Goal: Obtain resource: Obtain resource

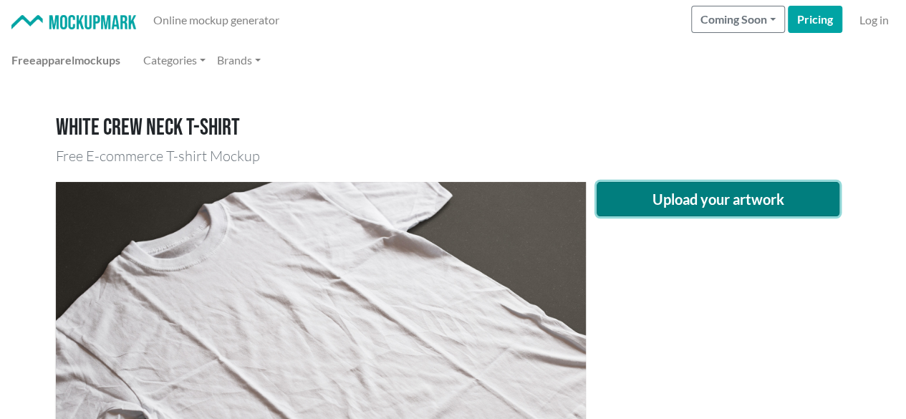
click at [717, 200] on button "Upload your artwork" at bounding box center [717, 199] width 243 height 34
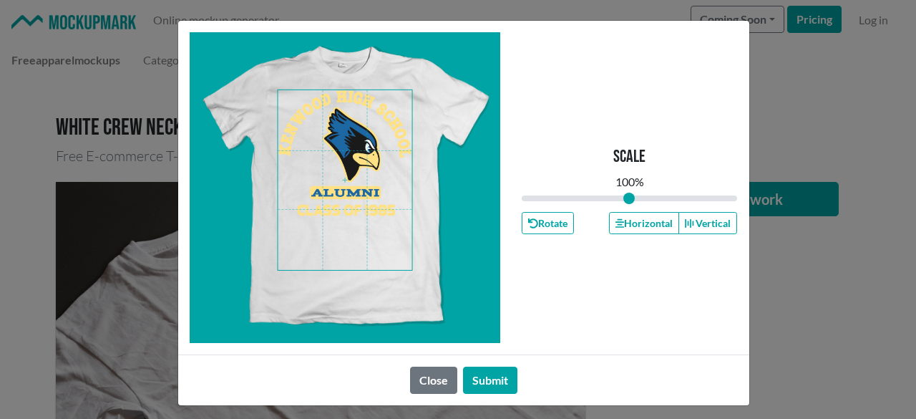
click at [360, 187] on span at bounding box center [345, 180] width 135 height 180
click at [616, 224] on icon "button" at bounding box center [620, 223] width 9 height 9
click at [372, 175] on span at bounding box center [345, 180] width 135 height 180
click at [629, 230] on button "Horizontal" at bounding box center [644, 223] width 70 height 22
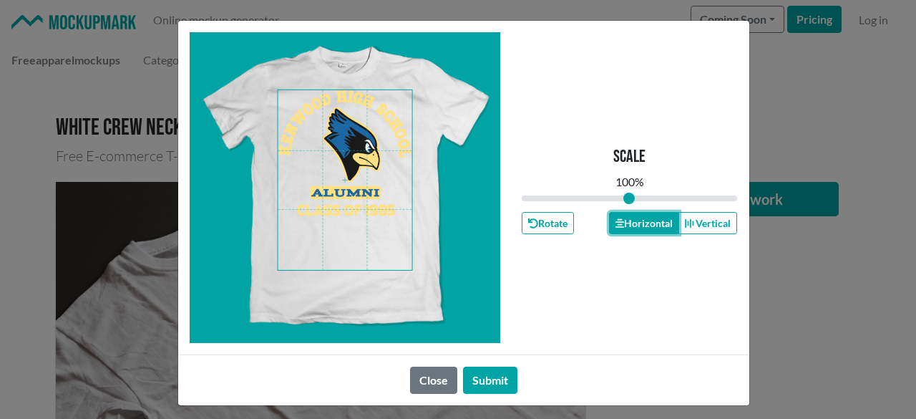
click at [629, 230] on button "Horizontal" at bounding box center [644, 223] width 70 height 22
click at [334, 147] on span at bounding box center [345, 180] width 135 height 180
click at [620, 226] on button "Horizontal" at bounding box center [644, 223] width 70 height 22
click at [624, 224] on button "Horizontal" at bounding box center [644, 223] width 70 height 22
drag, startPoint x: 623, startPoint y: 221, endPoint x: 619, endPoint y: 230, distance: 9.6
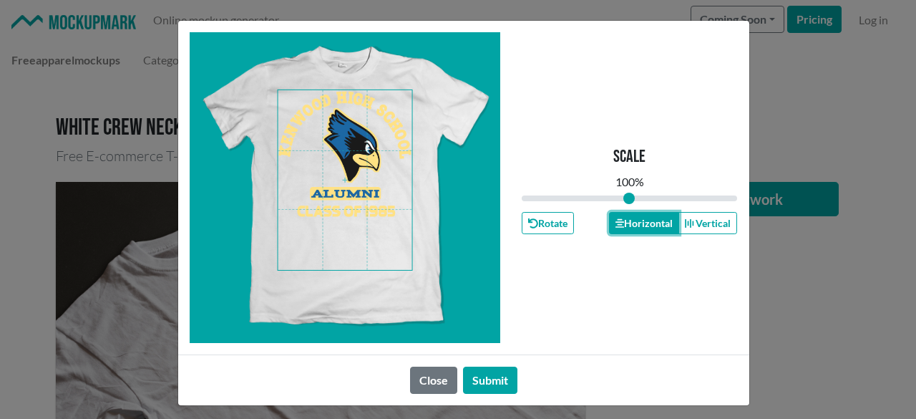
click at [623, 221] on button "Horizontal" at bounding box center [644, 223] width 70 height 22
click at [481, 387] on button "Submit" at bounding box center [490, 380] width 54 height 27
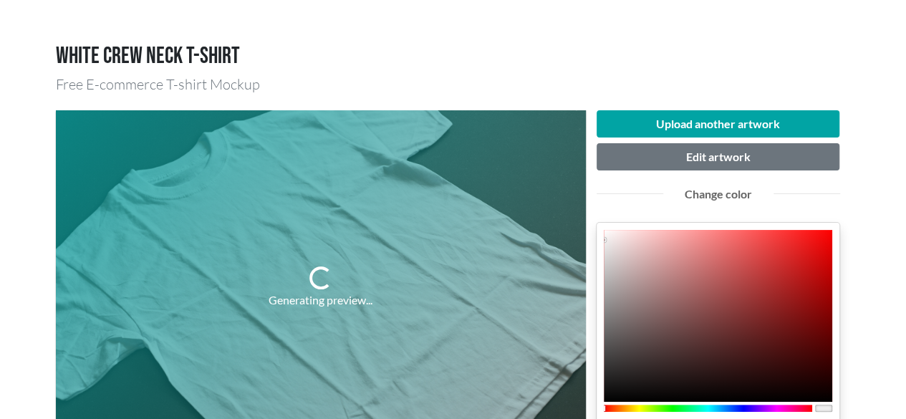
scroll to position [143, 0]
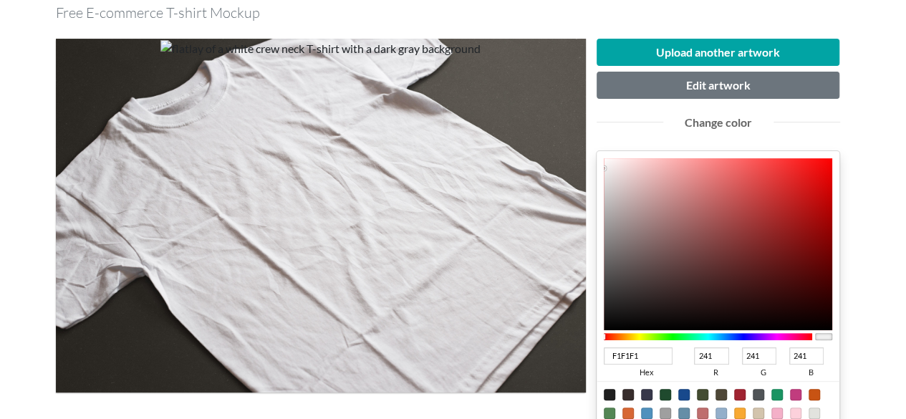
click at [749, 337] on div at bounding box center [708, 336] width 209 height 7
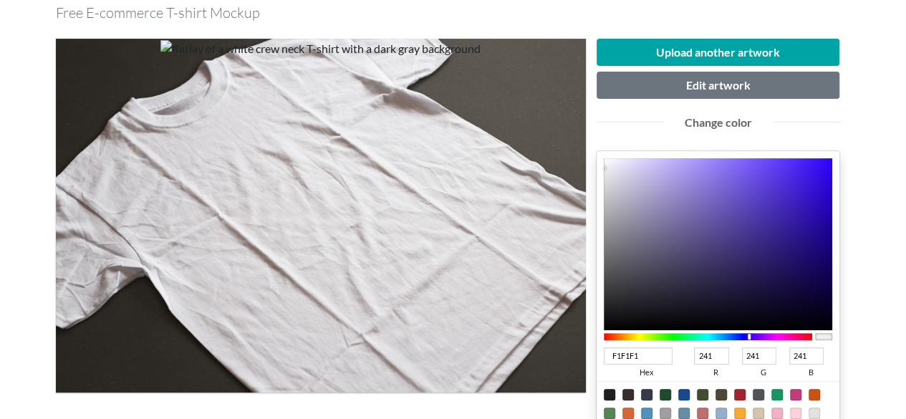
type input "3B13E8"
type input "59"
type input "19"
type input "232"
click at [813, 173] on div at bounding box center [718, 244] width 229 height 172
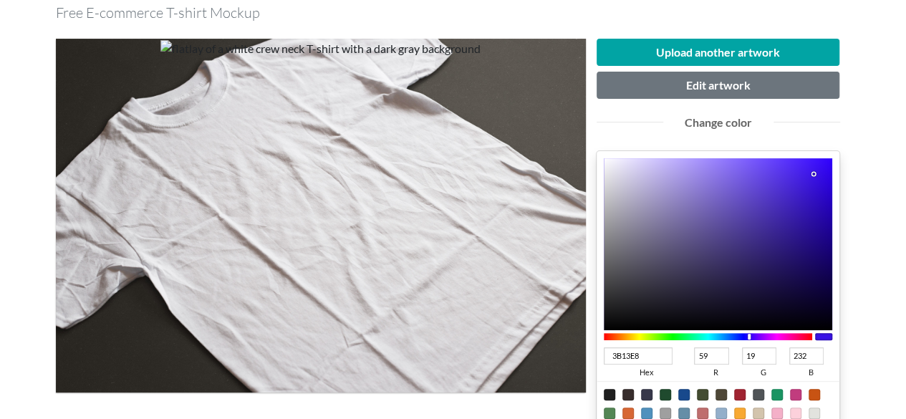
type input "135DE8"
type input "19"
type input "93"
click at [730, 336] on div at bounding box center [708, 336] width 209 height 7
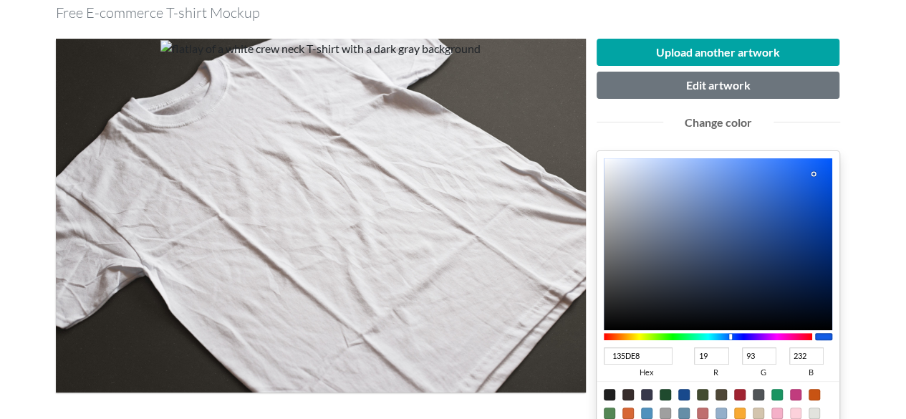
type input "0B54DC"
type input "11"
type input "84"
type input "220"
type input "0C54DA"
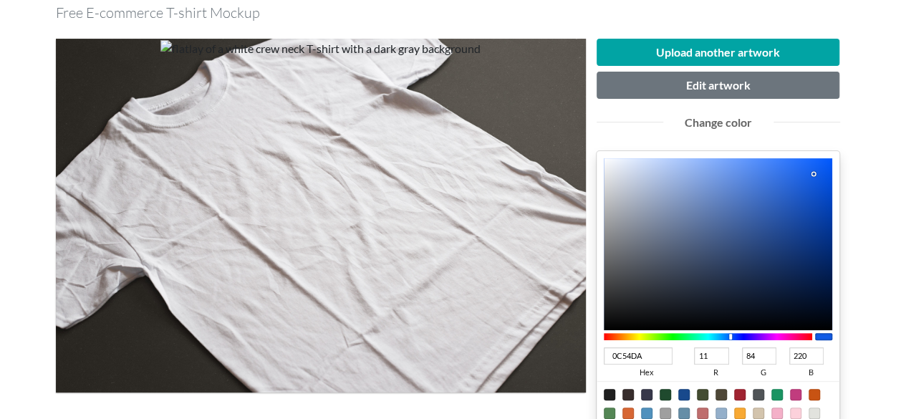
type input "12"
type input "218"
type input "074CCC"
type input "7"
type input "76"
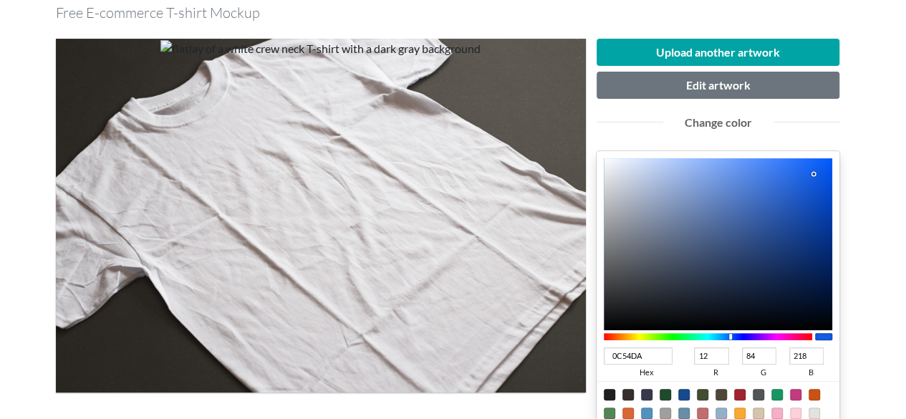
type input "204"
type input "0447C4"
type input "4"
type input "71"
type input "196"
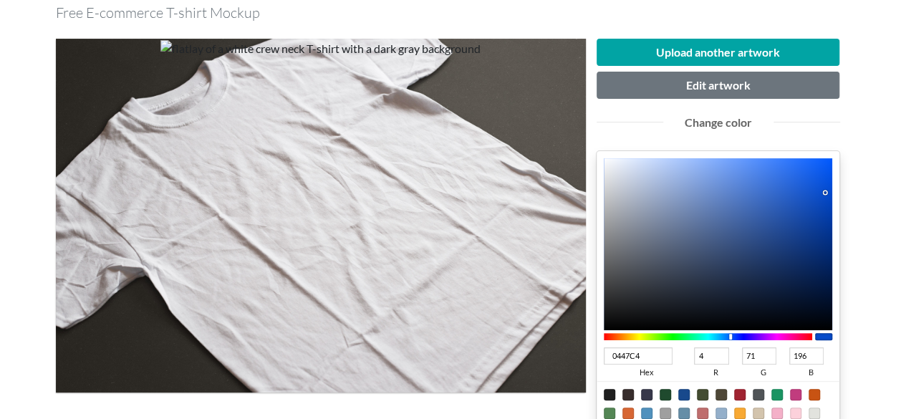
type input "0345C2"
type input "3"
type input "69"
type input "194"
type input "0244C2"
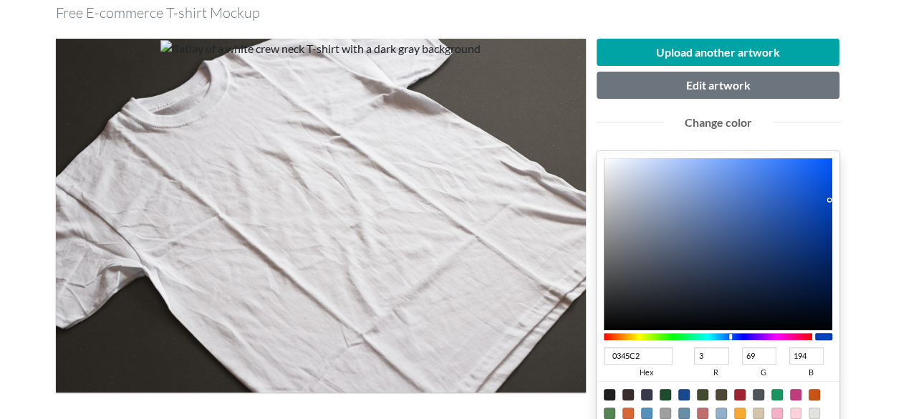
type input "2"
type input "68"
drag, startPoint x: 820, startPoint y: 181, endPoint x: 830, endPoint y: 198, distance: 19.5
click at [830, 198] on div at bounding box center [718, 244] width 229 height 172
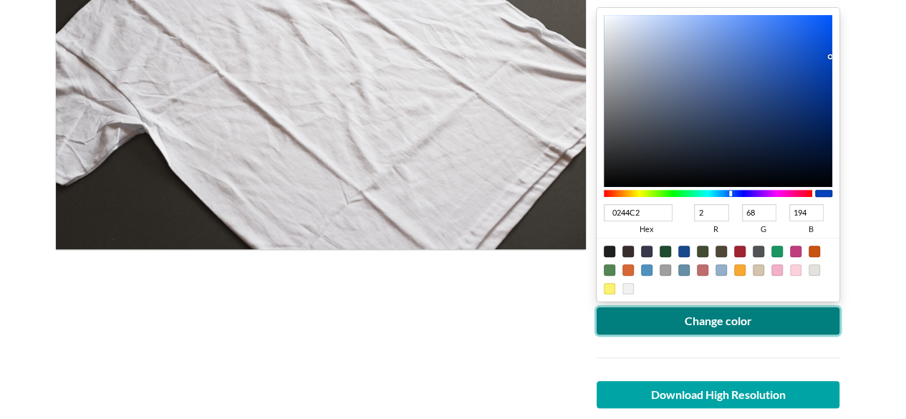
click at [749, 324] on button "Change color" at bounding box center [717, 320] width 243 height 27
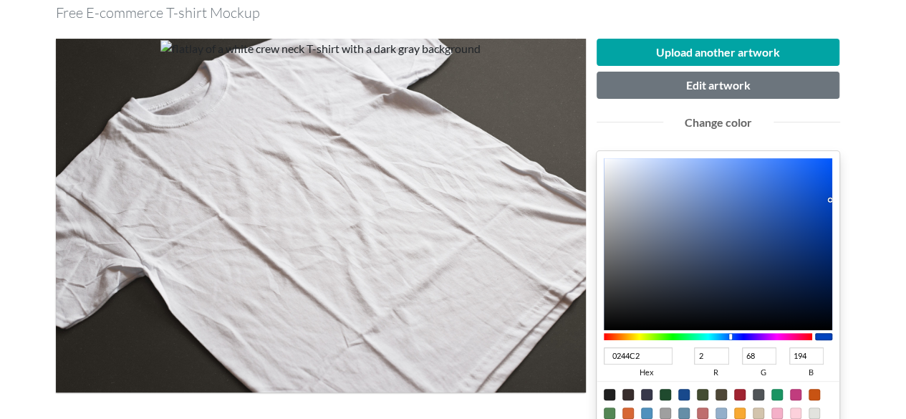
type input "265ABE"
type input "38"
type input "90"
type input "190"
click at [786, 201] on div at bounding box center [718, 244] width 229 height 172
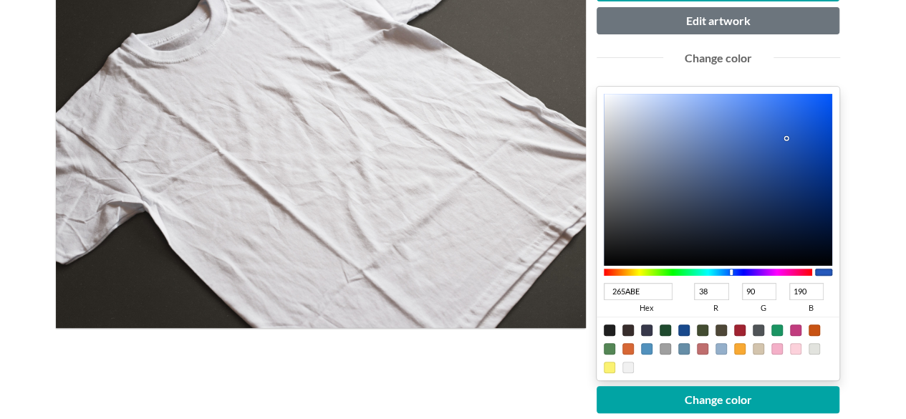
scroll to position [286, 0]
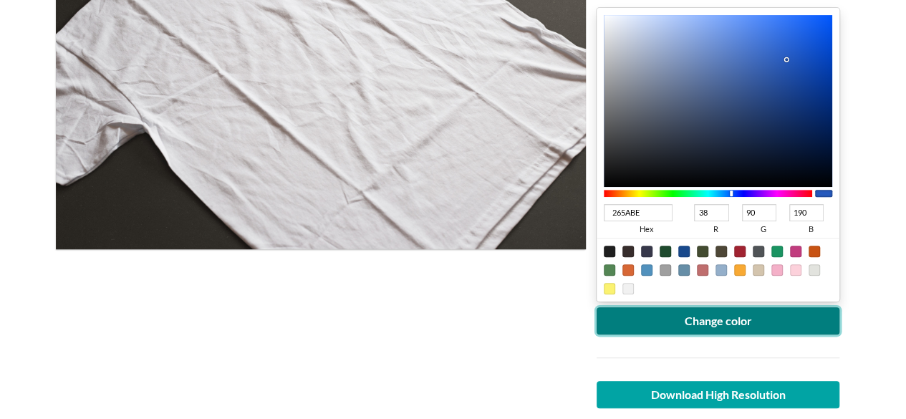
click at [732, 320] on button "Change color" at bounding box center [717, 320] width 243 height 27
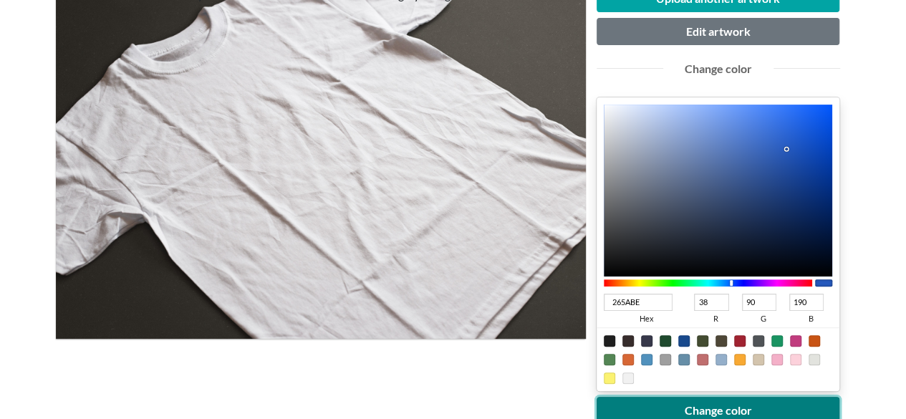
scroll to position [215, 0]
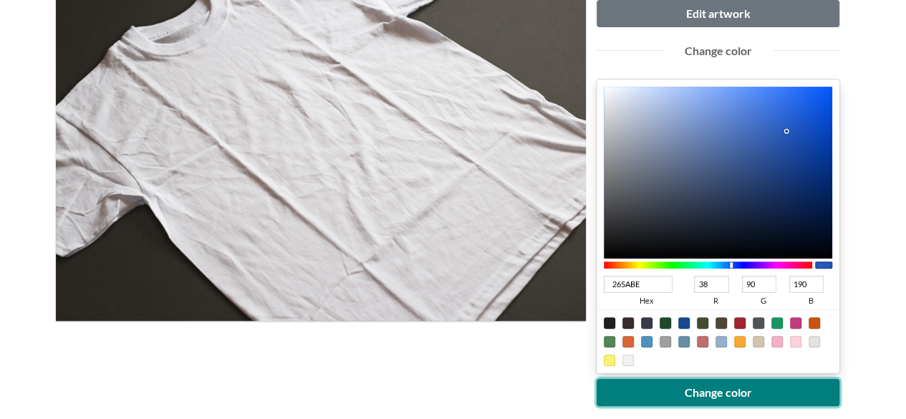
click at [677, 393] on button "Change color" at bounding box center [717, 392] width 243 height 27
click at [666, 389] on button "Change color" at bounding box center [717, 392] width 243 height 27
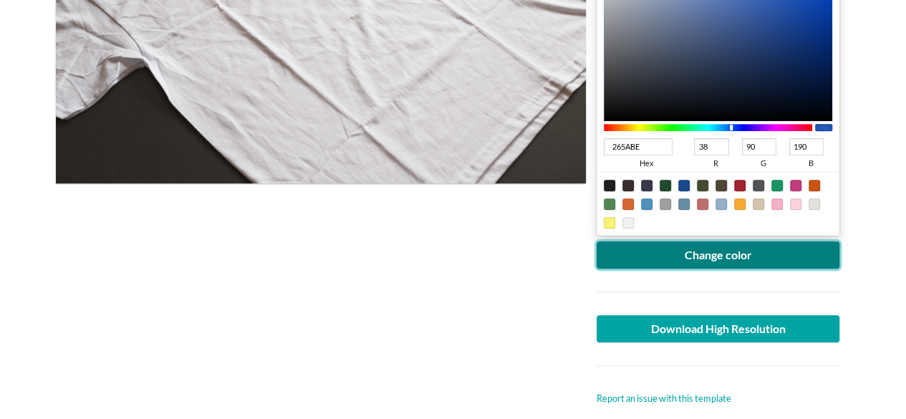
scroll to position [430, 0]
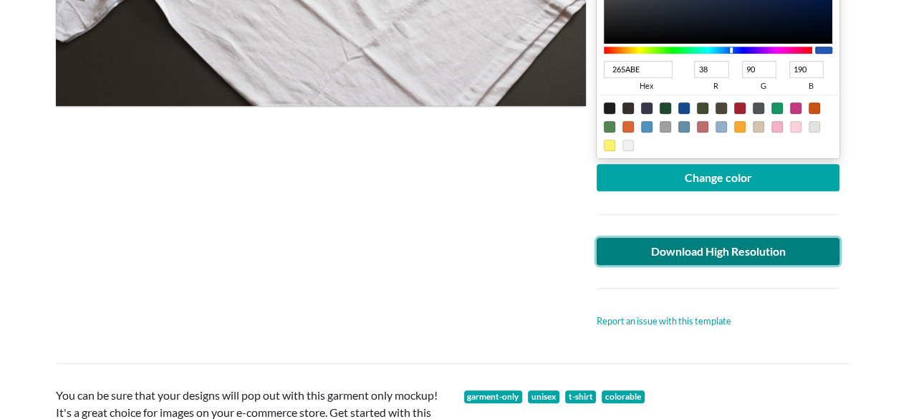
click at [647, 243] on link "Download High Resolution" at bounding box center [717, 251] width 243 height 27
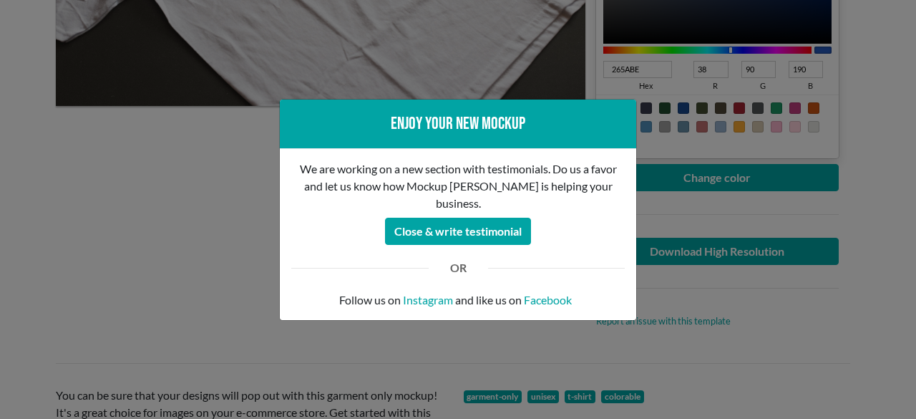
click at [212, 245] on div "Enjoy your new mockup We are working on a new section with testimonials. Do us …" at bounding box center [458, 209] width 916 height 419
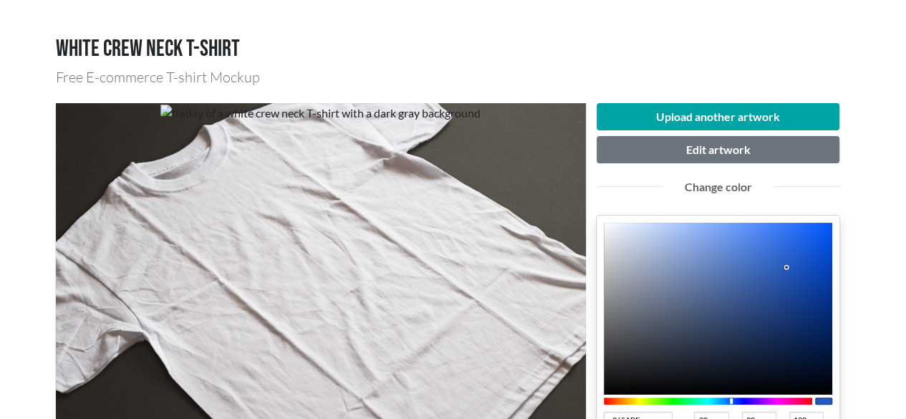
scroll to position [0, 0]
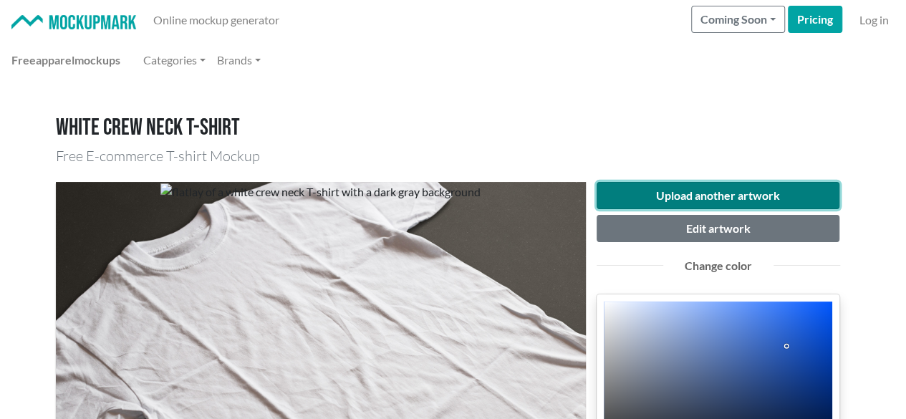
click at [635, 195] on button "Upload another artwork" at bounding box center [717, 195] width 243 height 27
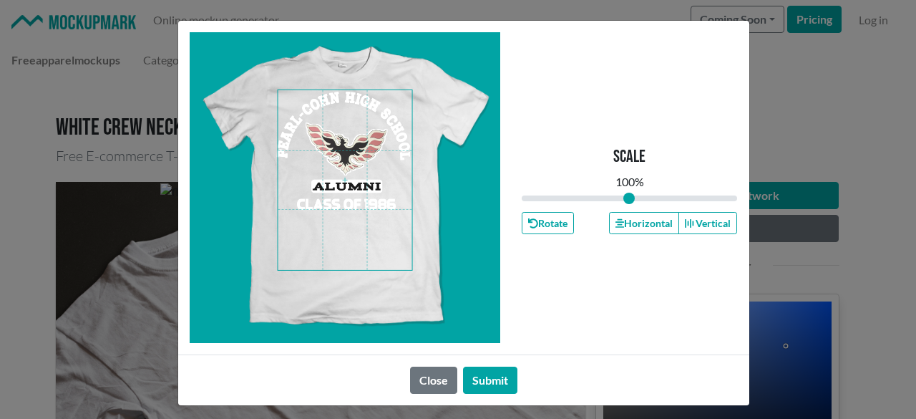
click at [333, 183] on span at bounding box center [345, 180] width 135 height 180
click at [617, 221] on icon "button" at bounding box center [620, 223] width 9 height 10
click at [620, 221] on button "Horizontal" at bounding box center [644, 223] width 70 height 22
click at [621, 221] on button "Horizontal" at bounding box center [644, 223] width 70 height 22
click at [470, 387] on button "Submit" at bounding box center [490, 380] width 54 height 27
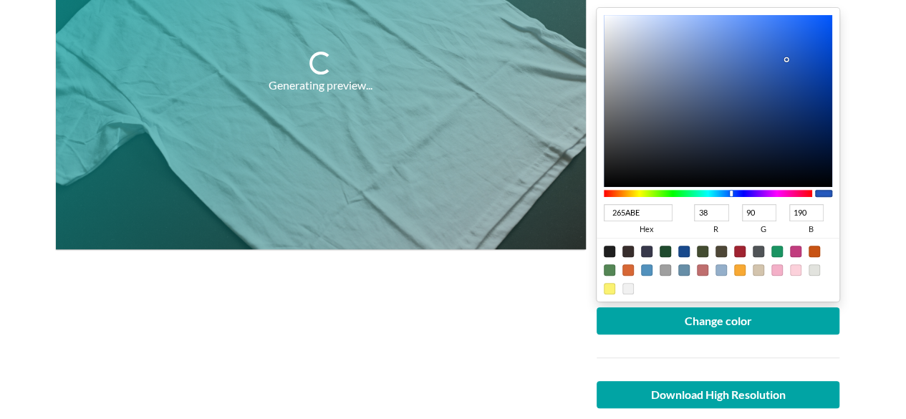
scroll to position [215, 0]
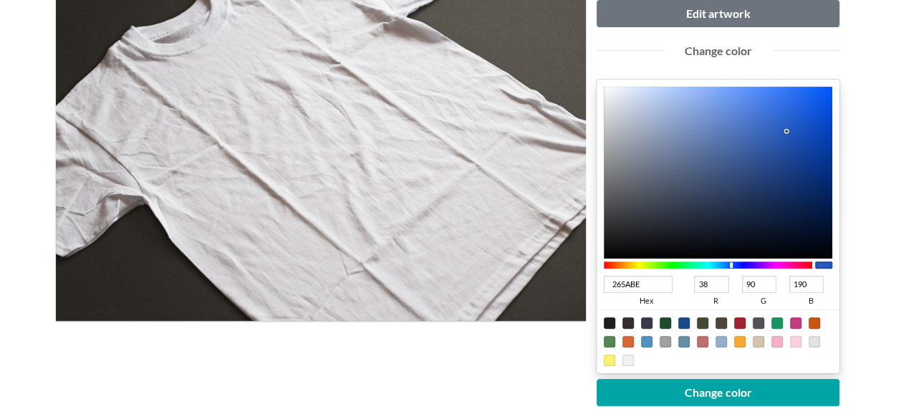
type input "0D0D0D"
type input "13"
type input "0C0C0C"
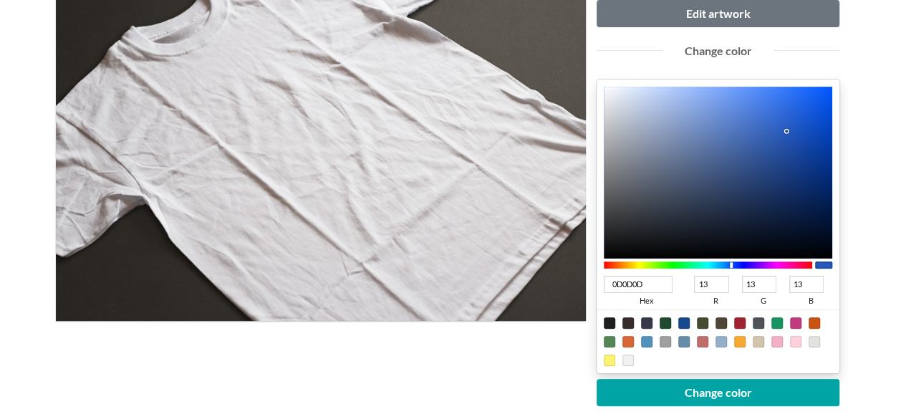
type input "12"
type input "000000"
type input "0"
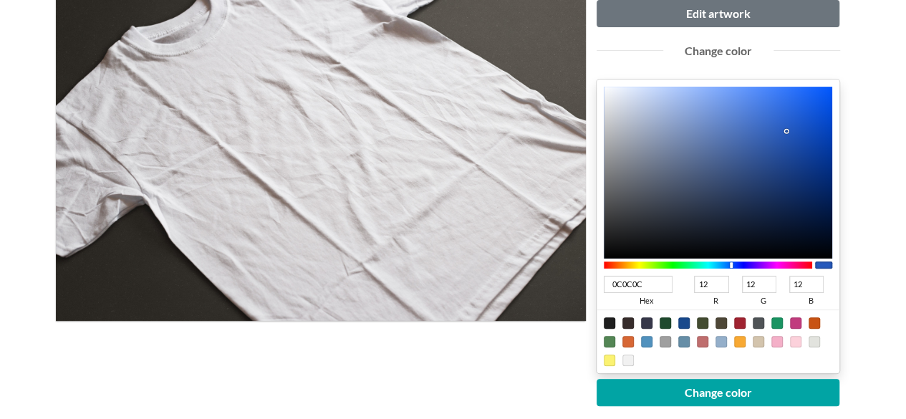
type input "0"
drag, startPoint x: 606, startPoint y: 248, endPoint x: 591, endPoint y: 273, distance: 29.2
click at [591, 273] on div "Upload another artwork Edit artwork Change color 000000 hex 0 r 0 g 0 b 100 a C…" at bounding box center [718, 255] width 265 height 576
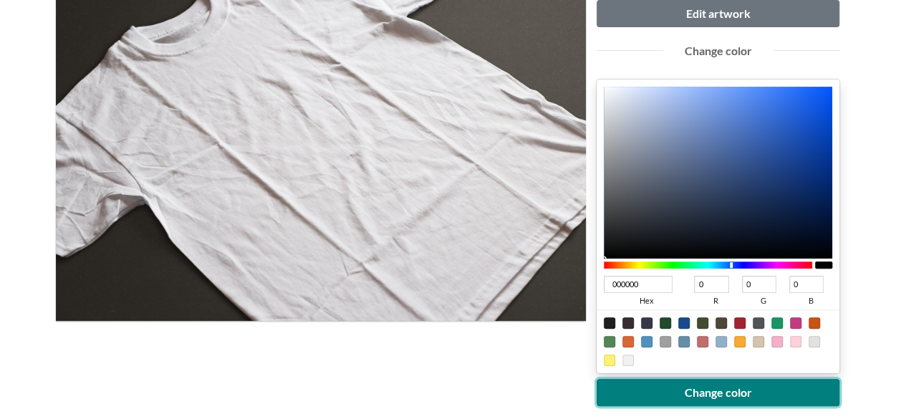
click at [663, 396] on button "Change color" at bounding box center [717, 392] width 243 height 27
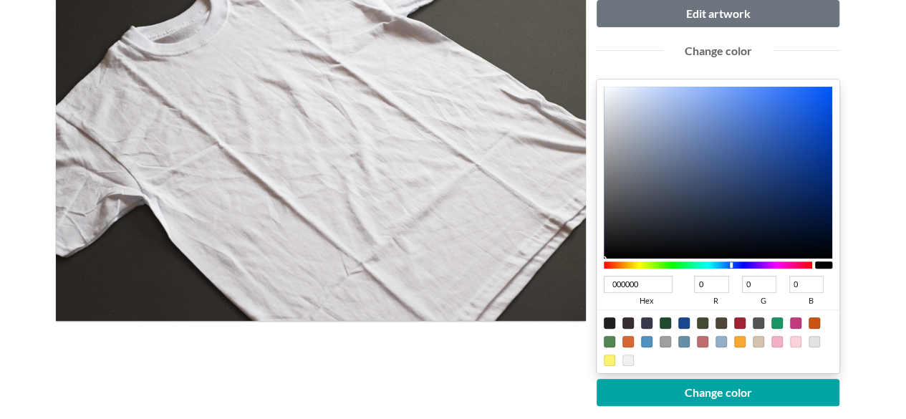
type input "131314"
type input "19"
type input "20"
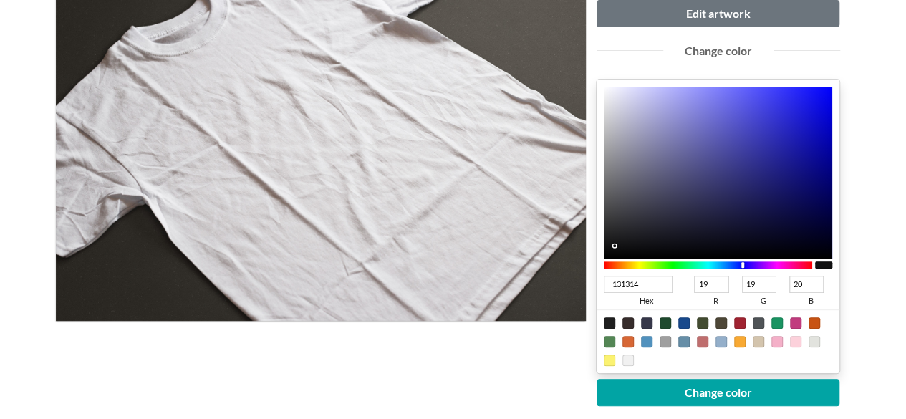
click at [617, 244] on div at bounding box center [718, 173] width 229 height 172
type input "0F0F12"
type input "15"
type input "18"
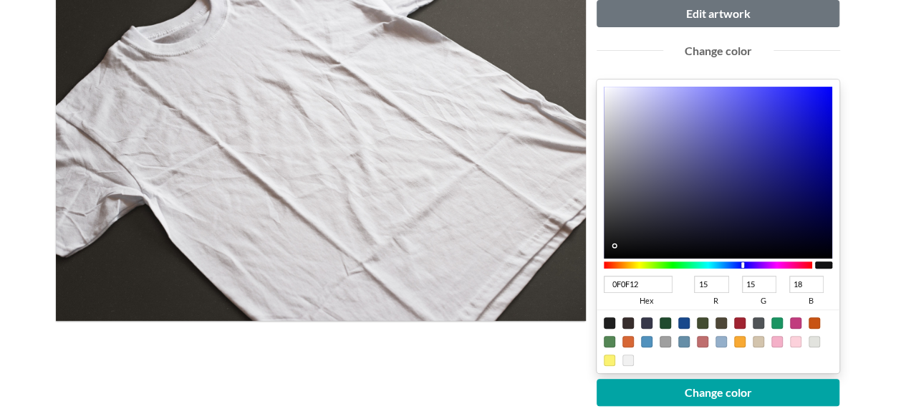
click at [642, 246] on div at bounding box center [718, 173] width 229 height 172
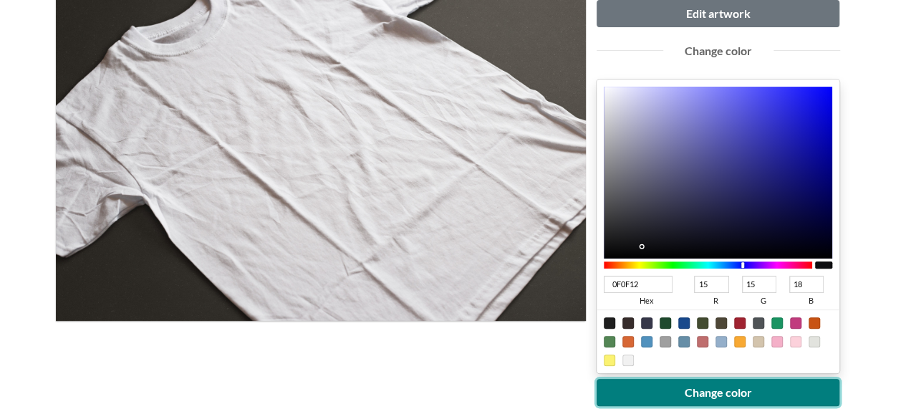
click at [671, 387] on button "Change color" at bounding box center [717, 392] width 243 height 27
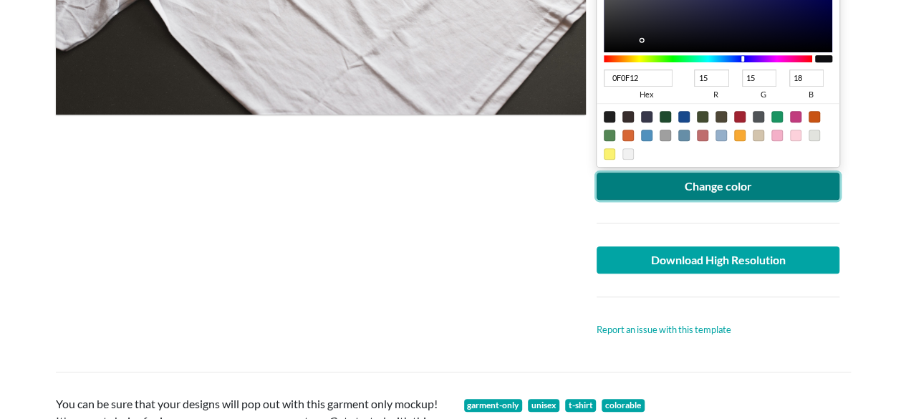
scroll to position [501, 0]
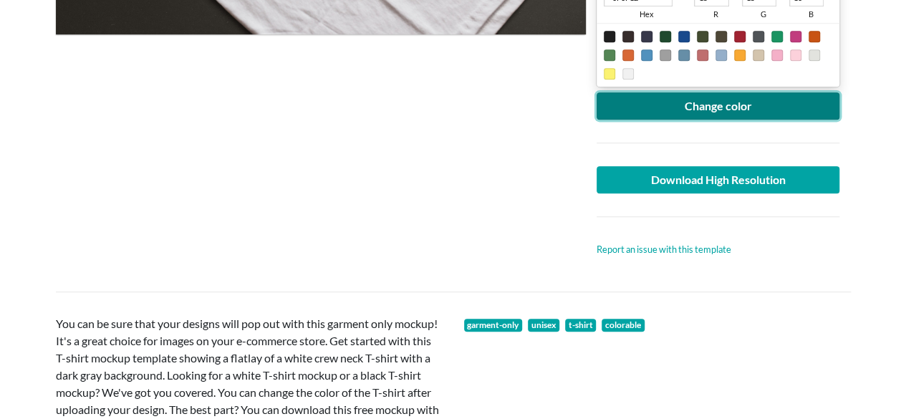
click at [683, 113] on button "Change color" at bounding box center [717, 105] width 243 height 27
click at [680, 98] on button "Change color" at bounding box center [717, 105] width 243 height 27
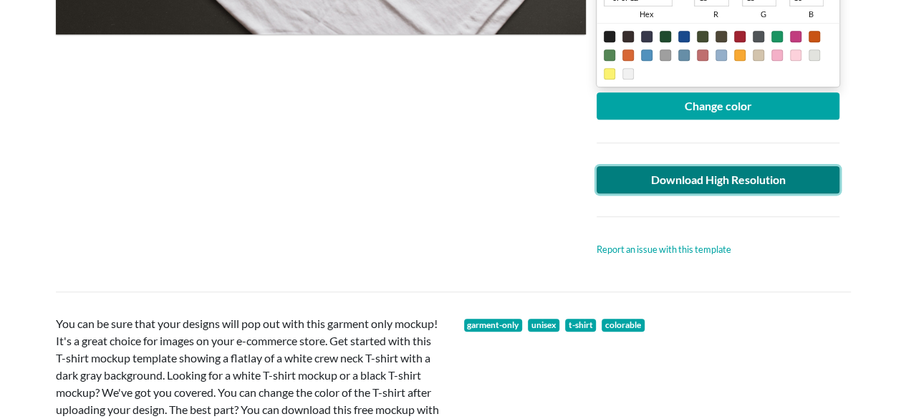
click at [655, 174] on link "Download High Resolution" at bounding box center [717, 179] width 243 height 27
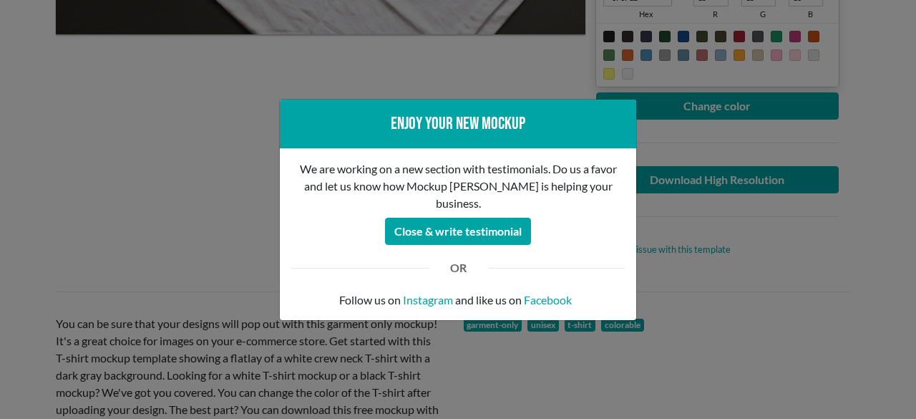
click at [254, 158] on div "Enjoy your new mockup We are working on a new section with testimonials. Do us …" at bounding box center [458, 209] width 916 height 419
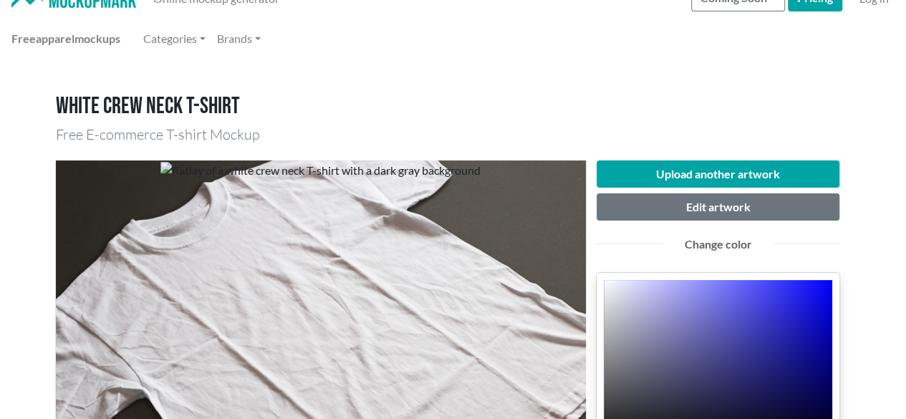
scroll to position [0, 0]
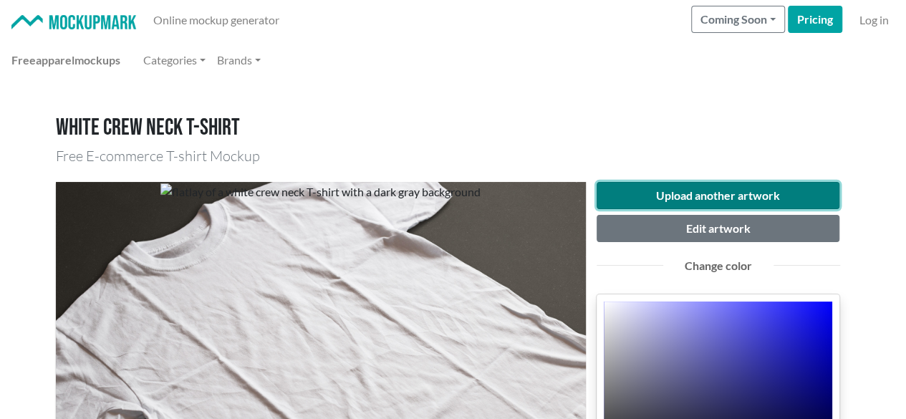
click at [643, 193] on button "Upload another artwork" at bounding box center [717, 195] width 243 height 27
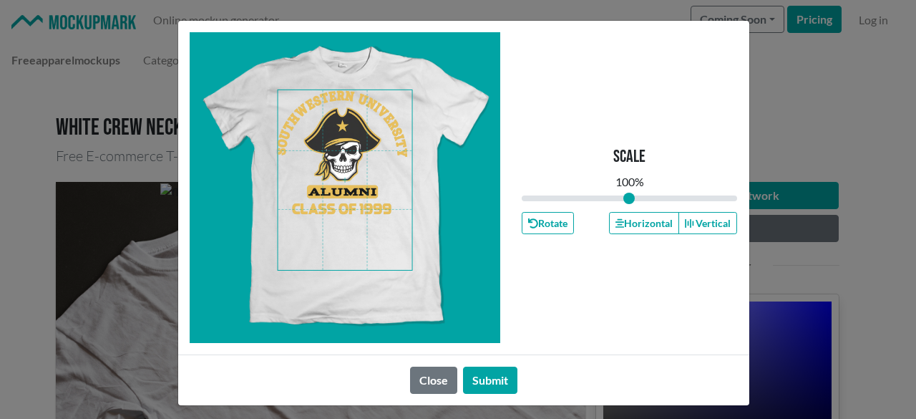
click at [358, 190] on span at bounding box center [345, 180] width 135 height 180
click at [624, 221] on button "Horizontal" at bounding box center [644, 223] width 70 height 22
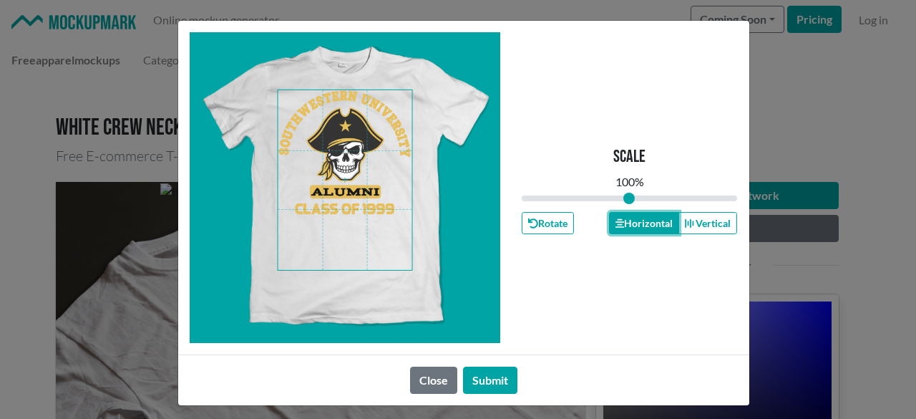
click at [624, 221] on button "Horizontal" at bounding box center [644, 223] width 70 height 22
click at [491, 382] on button "Submit" at bounding box center [490, 380] width 54 height 27
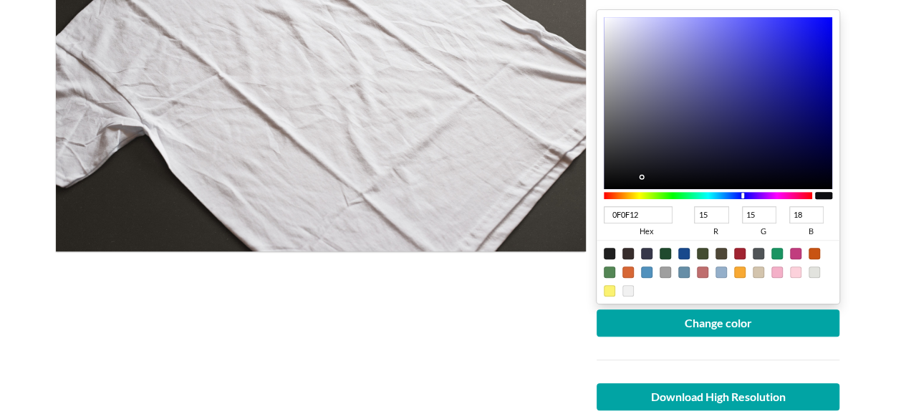
scroll to position [286, 0]
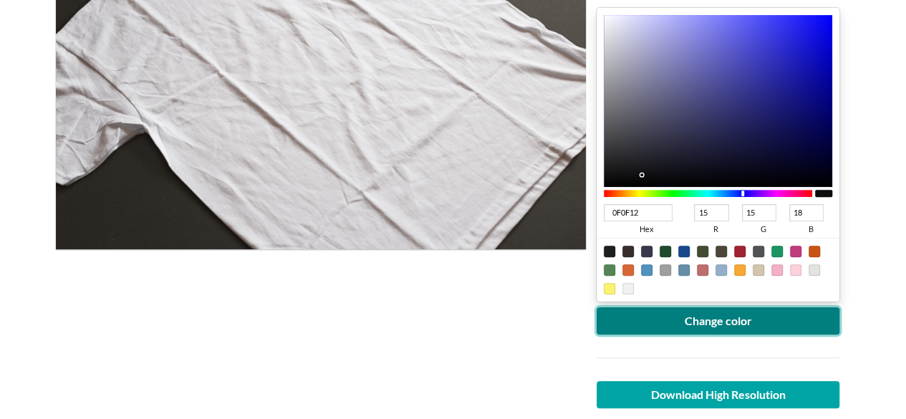
click at [666, 320] on button "Change color" at bounding box center [717, 320] width 243 height 27
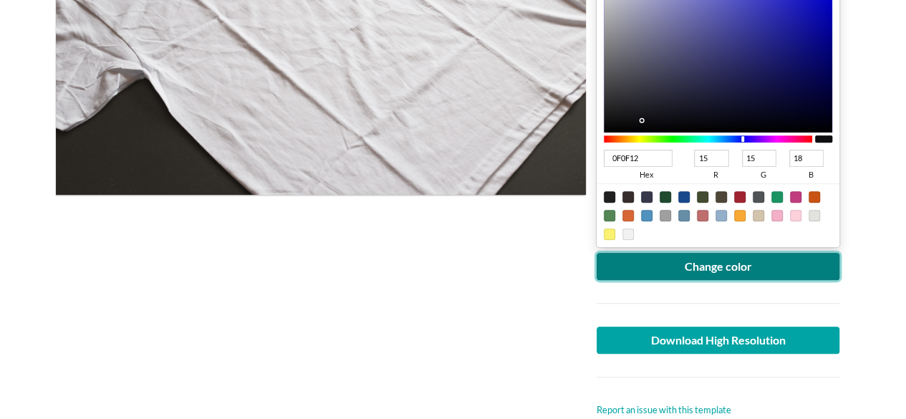
scroll to position [430, 0]
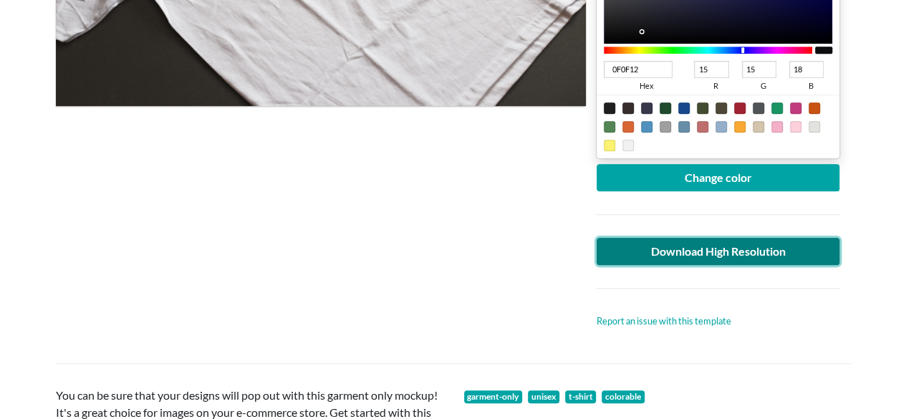
click at [671, 251] on link "Download High Resolution" at bounding box center [717, 251] width 243 height 27
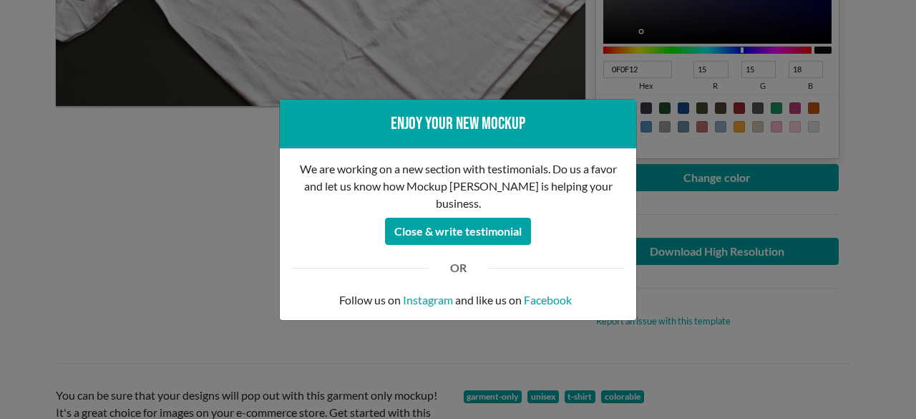
click at [165, 251] on div "Enjoy your new mockup We are working on a new section with testimonials. Do us …" at bounding box center [458, 209] width 916 height 419
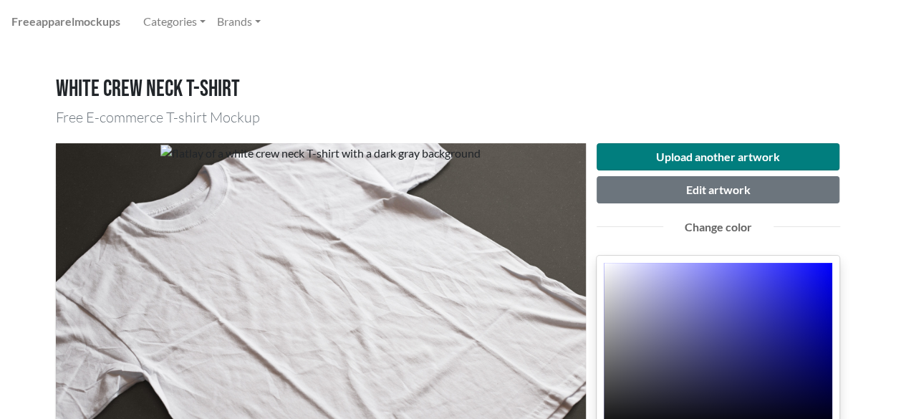
scroll to position [72, 0]
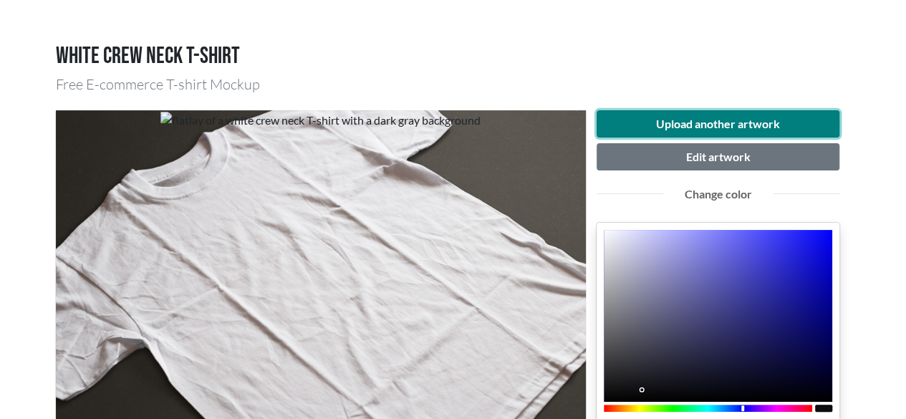
click at [709, 121] on button "Upload another artwork" at bounding box center [717, 123] width 243 height 27
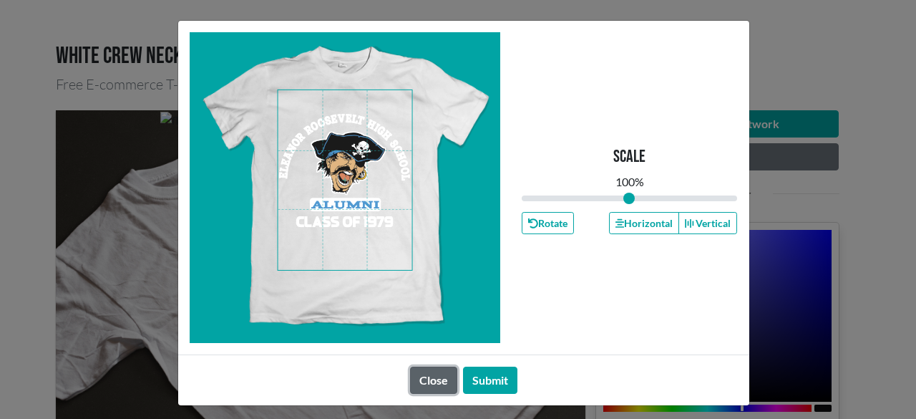
click at [432, 377] on button "Close" at bounding box center [433, 380] width 47 height 27
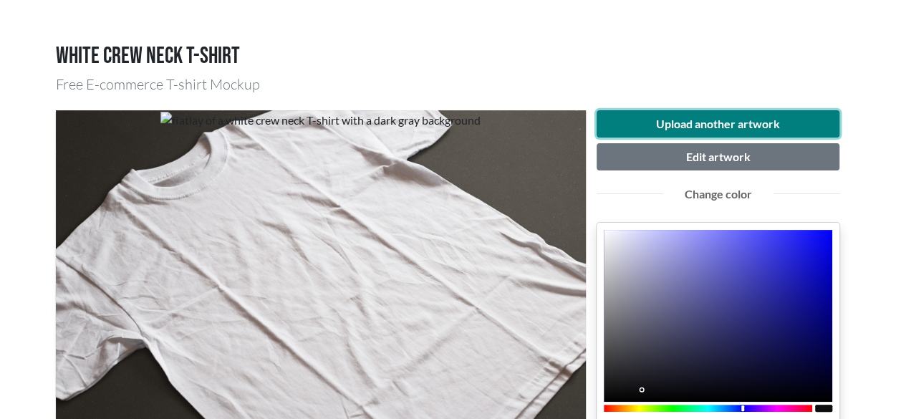
click at [726, 125] on button "Upload another artwork" at bounding box center [717, 123] width 243 height 27
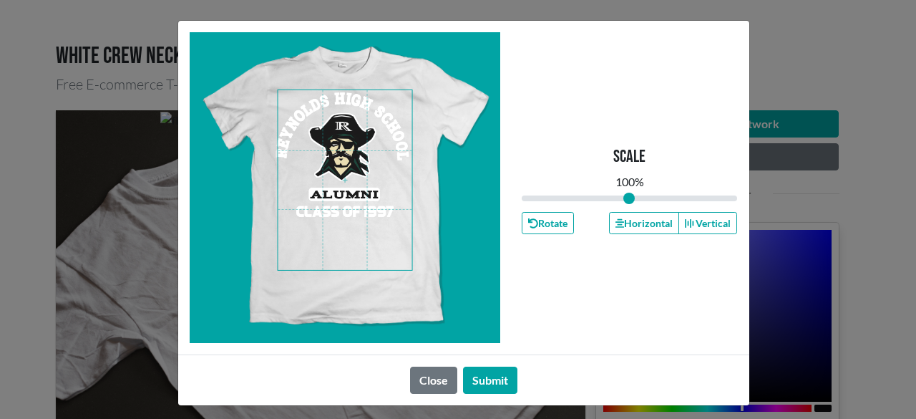
click at [358, 177] on span at bounding box center [345, 180] width 135 height 180
click at [636, 218] on button "Horizontal" at bounding box center [644, 223] width 70 height 22
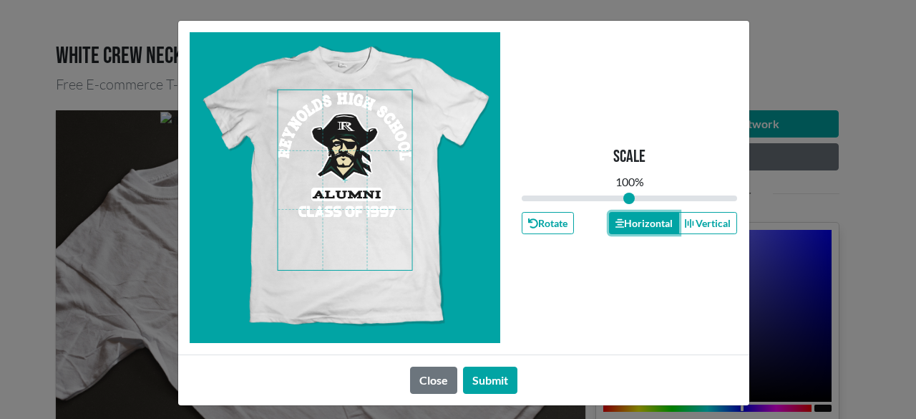
click at [634, 220] on button "Horizontal" at bounding box center [644, 223] width 70 height 22
click at [634, 221] on button "Horizontal" at bounding box center [644, 223] width 70 height 22
drag, startPoint x: 495, startPoint y: 377, endPoint x: 500, endPoint y: 362, distance: 15.6
click at [494, 376] on button "Submit" at bounding box center [490, 380] width 54 height 27
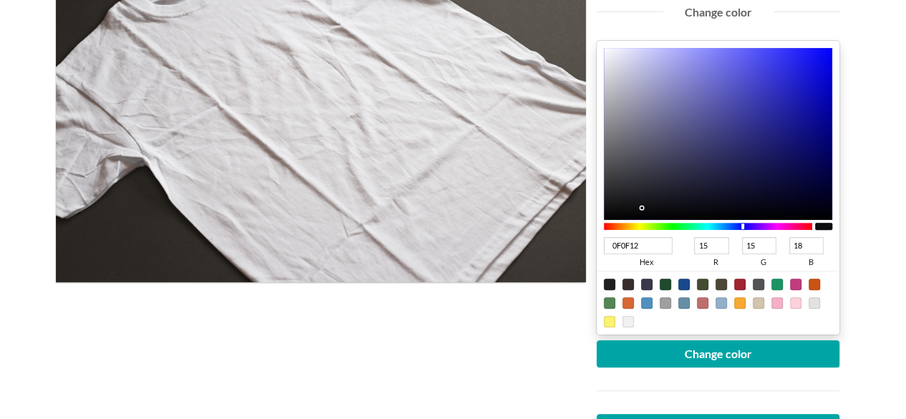
scroll to position [286, 0]
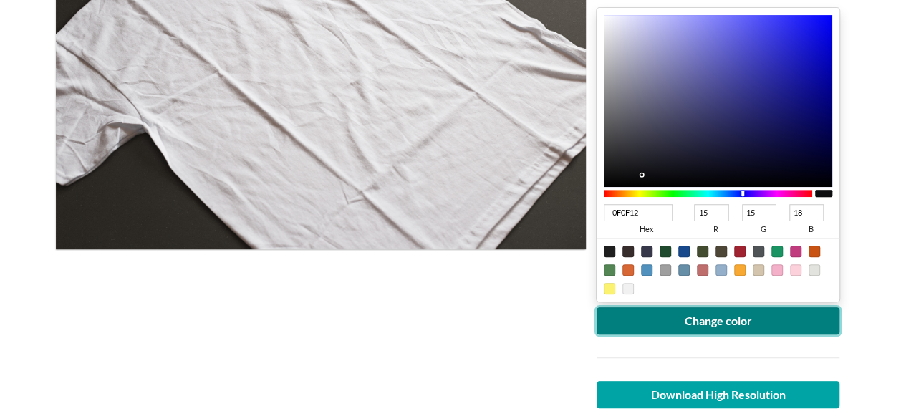
click at [669, 323] on button "Change color" at bounding box center [717, 320] width 243 height 27
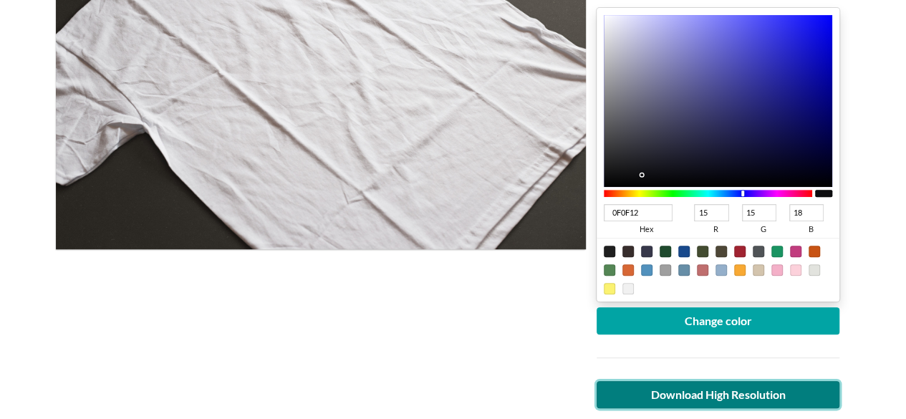
click at [671, 389] on link "Download High Resolution" at bounding box center [717, 394] width 243 height 27
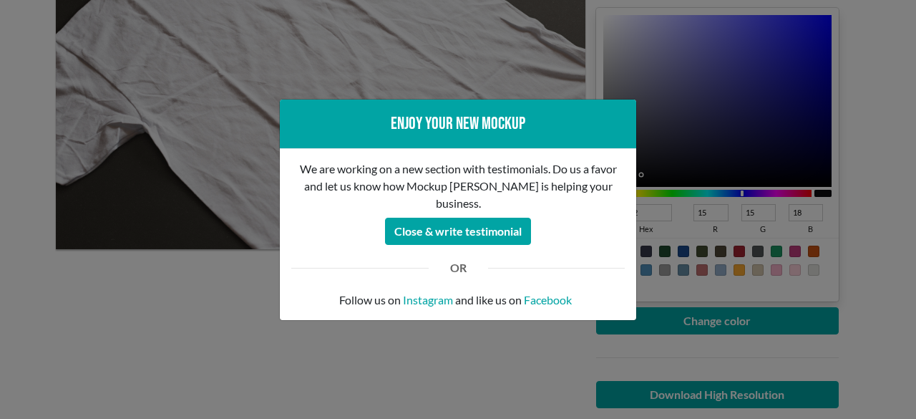
click at [147, 287] on div "Enjoy your new mockup We are working on a new section with testimonials. Do us …" at bounding box center [458, 209] width 916 height 419
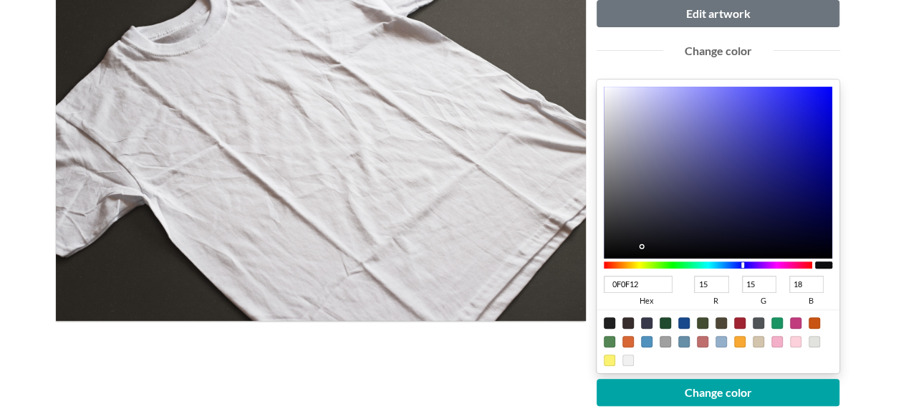
scroll to position [0, 0]
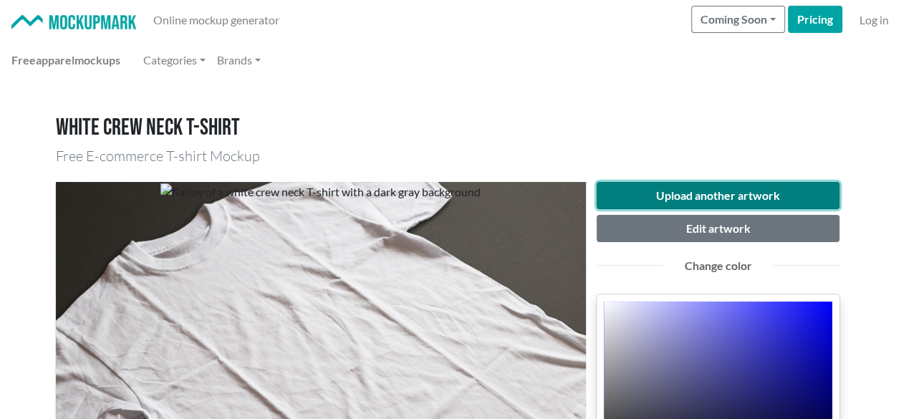
click at [747, 184] on button "Upload another artwork" at bounding box center [717, 195] width 243 height 27
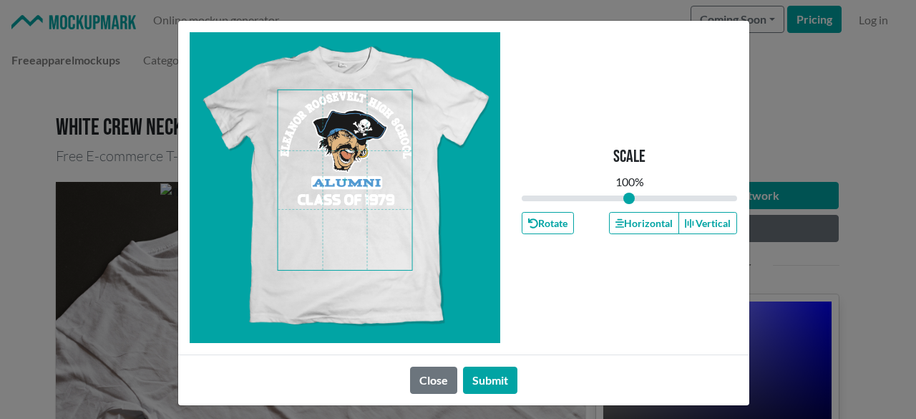
click at [332, 216] on span at bounding box center [345, 180] width 135 height 180
click at [656, 224] on button "Horizontal" at bounding box center [644, 223] width 70 height 22
click at [656, 223] on button "Horizontal" at bounding box center [644, 223] width 70 height 22
drag, startPoint x: 653, startPoint y: 223, endPoint x: 567, endPoint y: 316, distance: 127.2
click at [652, 223] on button "Horizontal" at bounding box center [644, 223] width 70 height 22
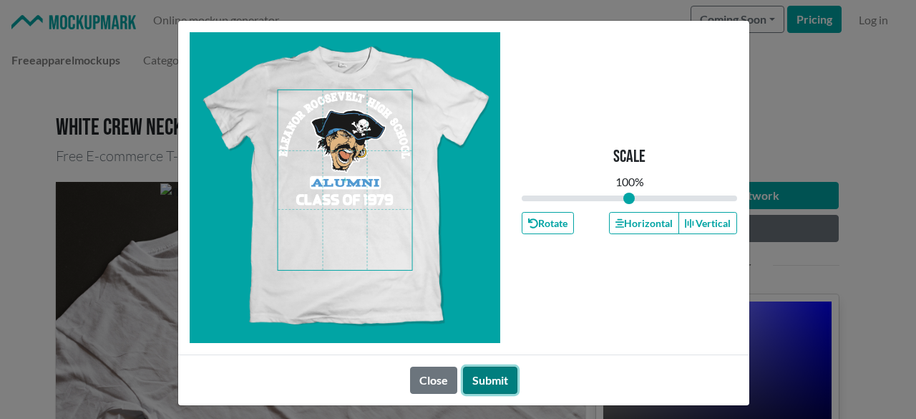
click at [497, 372] on button "Submit" at bounding box center [490, 380] width 54 height 27
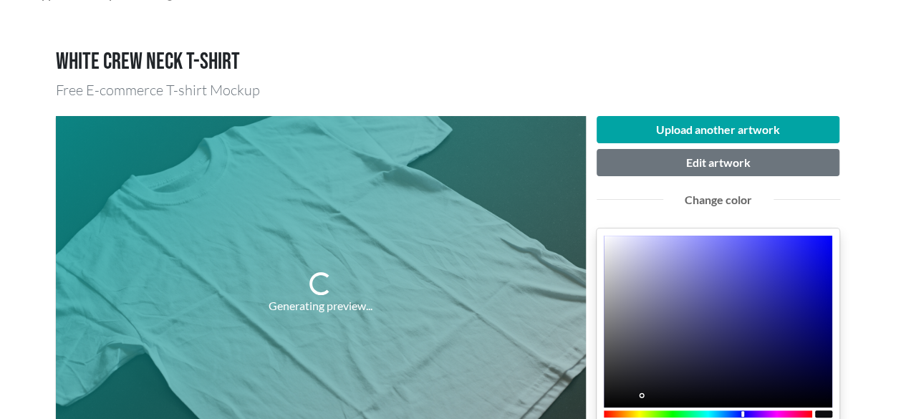
scroll to position [143, 0]
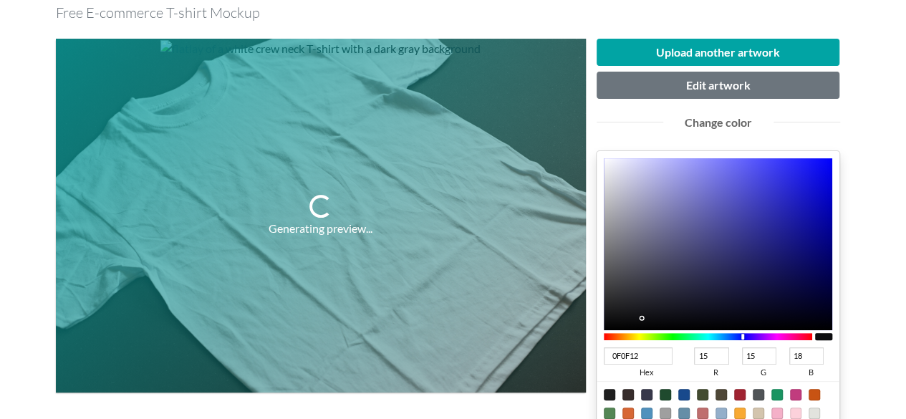
type input "0F1112"
type input "17"
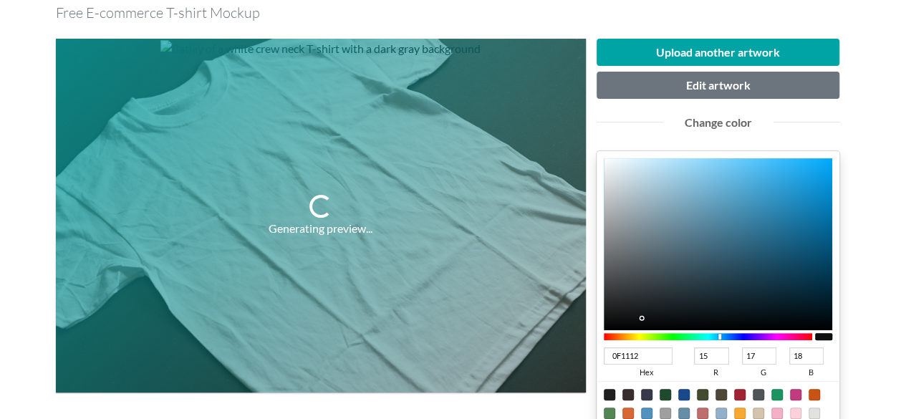
click at [719, 333] on div at bounding box center [708, 336] width 209 height 7
type input "0994DA"
type input "9"
type input "148"
type input "218"
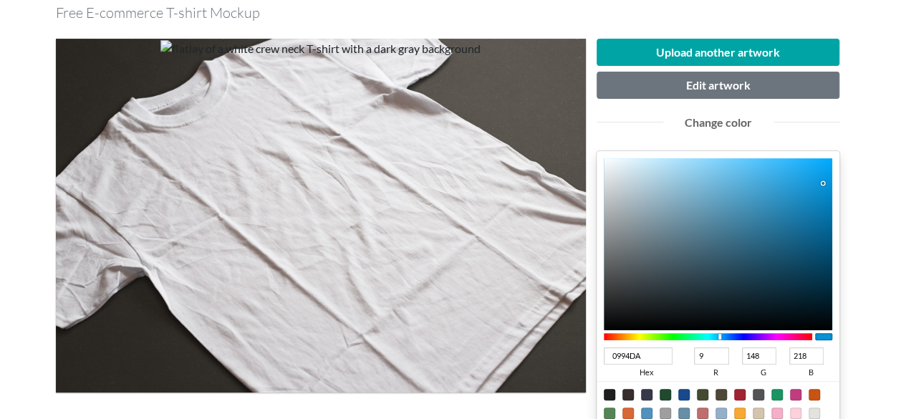
type input "0994DB"
type input "219"
click at [821, 182] on div at bounding box center [718, 244] width 229 height 172
type input "0A94DB"
type input "10"
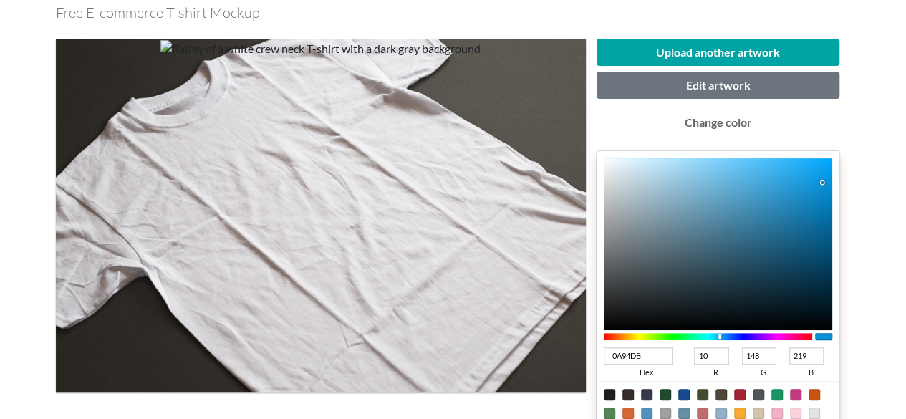
type input "0C84C2"
type input "12"
type input "132"
type input "194"
type input "0A83C2"
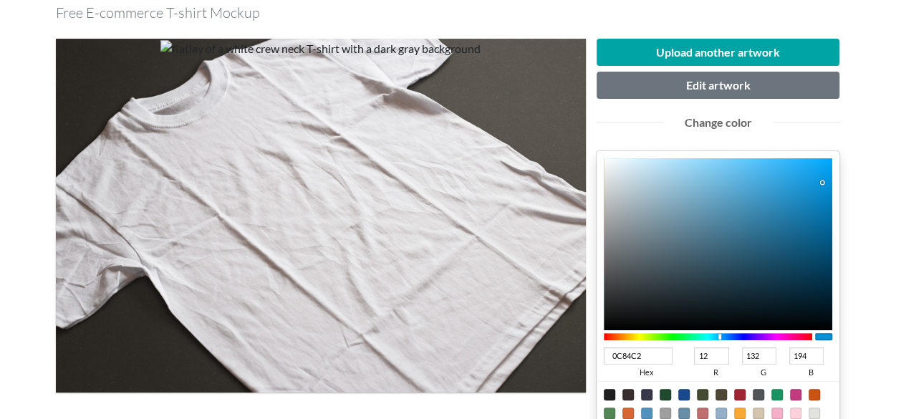
type input "10"
type input "131"
type input "0679B5"
type input "6"
type input "121"
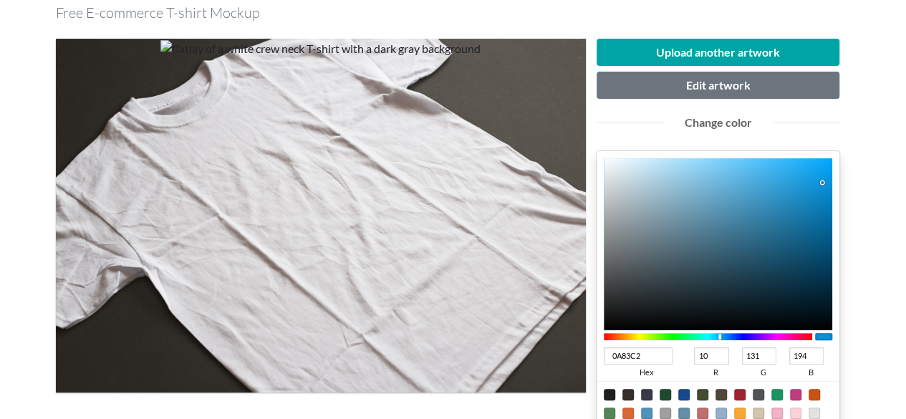
type input "181"
type input "[DATE]"
type input "0"
type input "114"
type input "173"
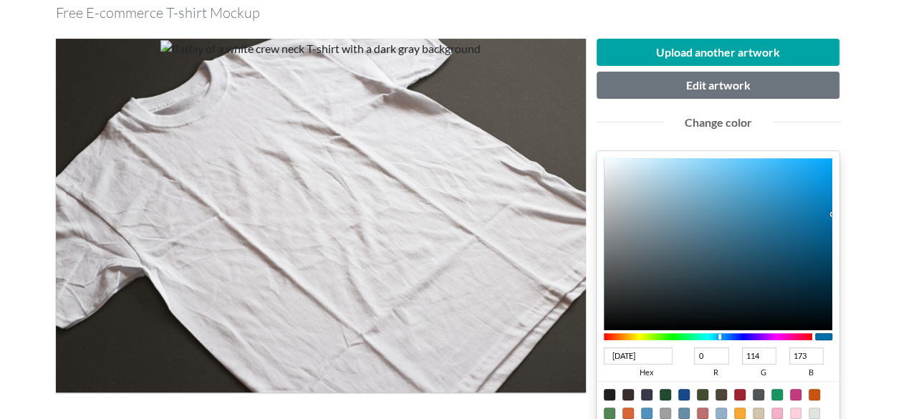
type input "0071AC"
type input "113"
type input "172"
drag, startPoint x: 818, startPoint y: 198, endPoint x: 833, endPoint y: 213, distance: 21.3
click at [833, 213] on div "0071AC hex 0 r 113 g 172 b 100 a" at bounding box center [717, 298] width 243 height 294
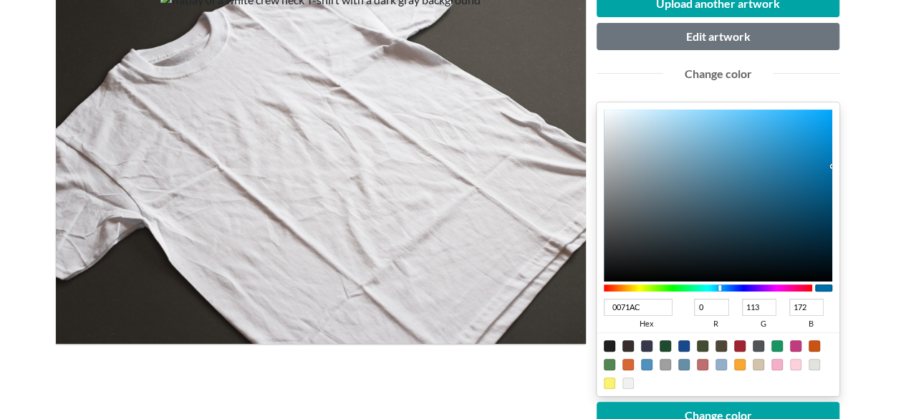
scroll to position [215, 0]
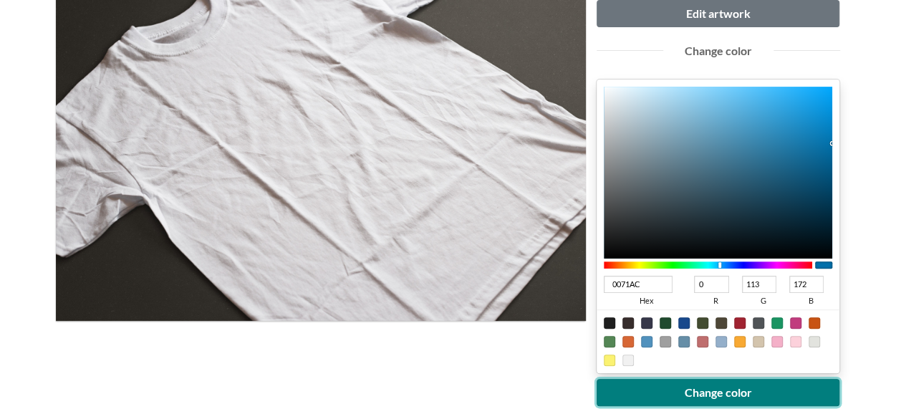
click at [694, 389] on button "Change color" at bounding box center [717, 392] width 243 height 27
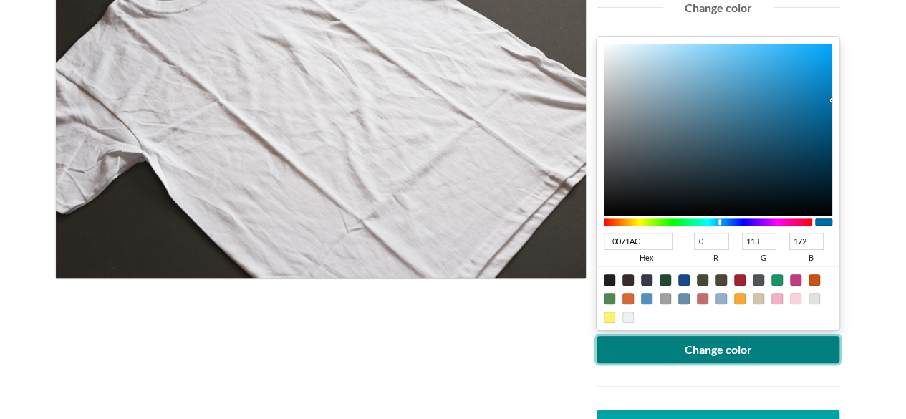
scroll to position [286, 0]
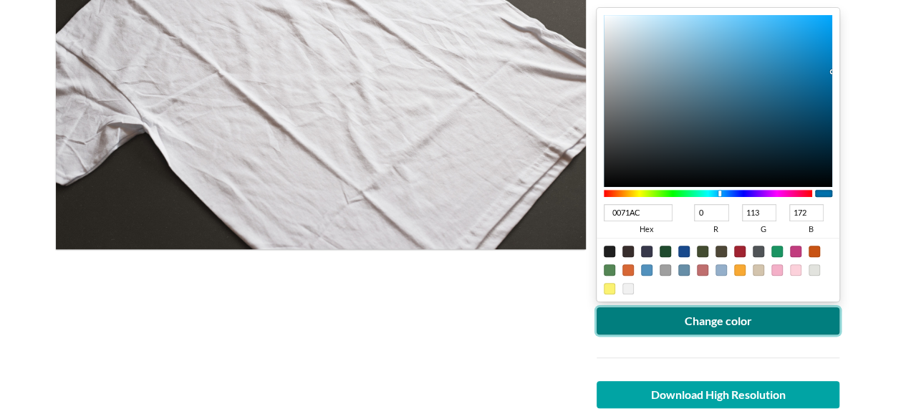
click at [752, 310] on button "Change color" at bounding box center [717, 320] width 243 height 27
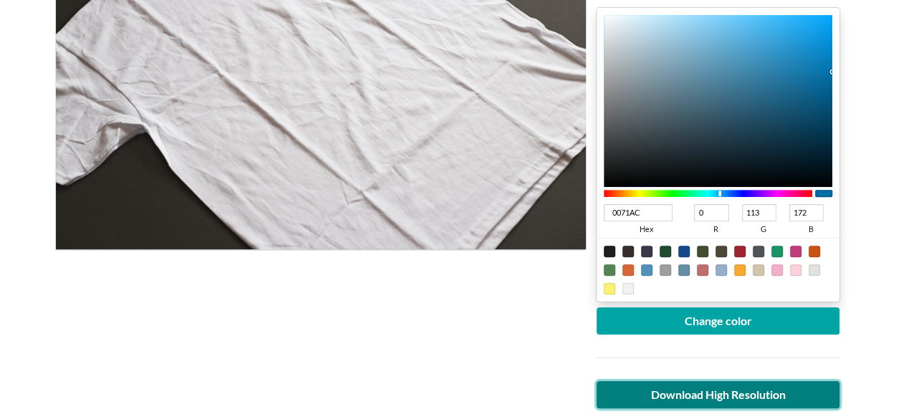
click at [654, 396] on link "Download High Resolution" at bounding box center [717, 394] width 243 height 27
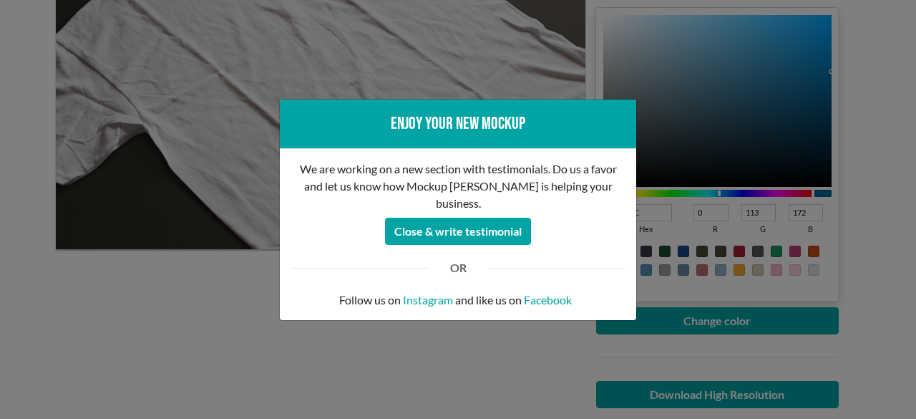
click at [121, 329] on div "Enjoy your new mockup We are working on a new section with testimonials. Do us …" at bounding box center [458, 209] width 916 height 419
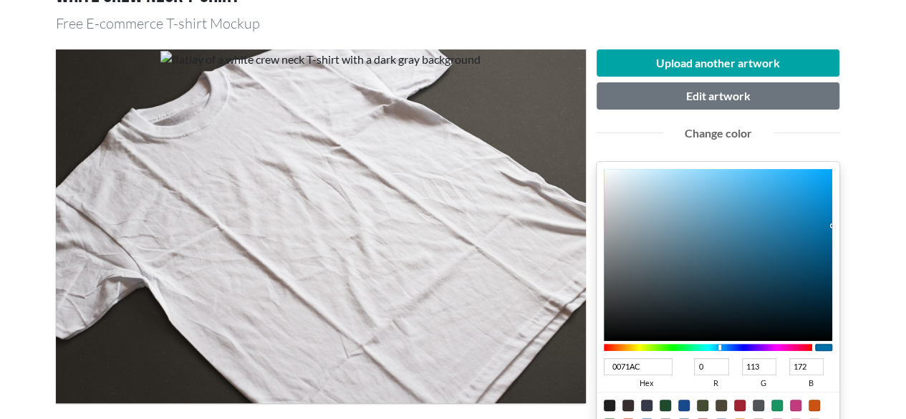
scroll to position [0, 0]
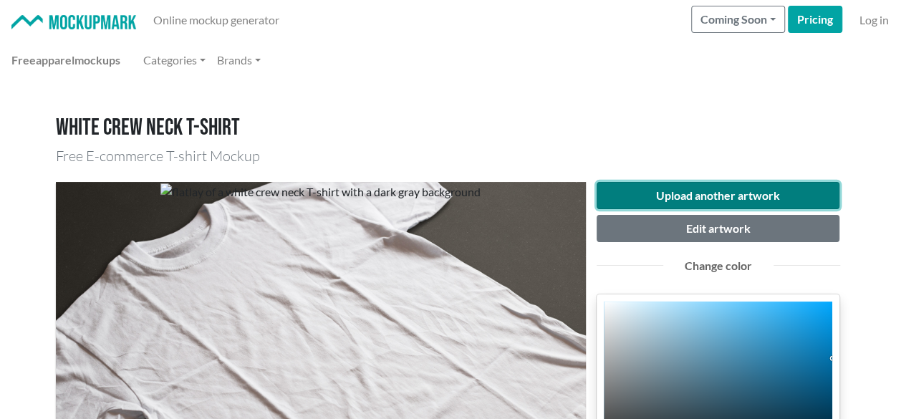
click at [673, 195] on button "Upload another artwork" at bounding box center [717, 195] width 243 height 27
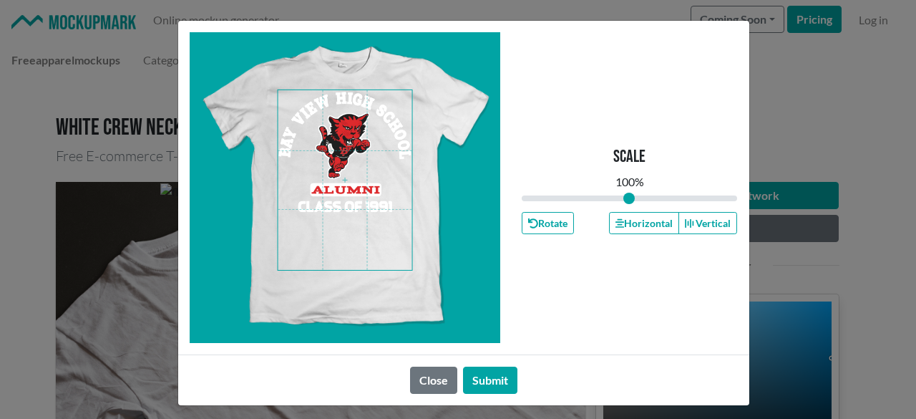
click at [321, 190] on span at bounding box center [345, 180] width 135 height 180
click at [624, 230] on button "Horizontal" at bounding box center [644, 223] width 70 height 22
click at [480, 374] on button "Submit" at bounding box center [490, 380] width 54 height 27
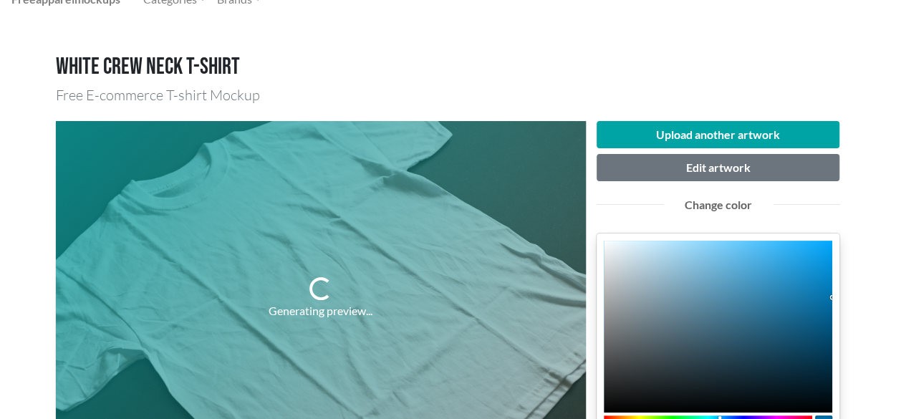
scroll to position [143, 0]
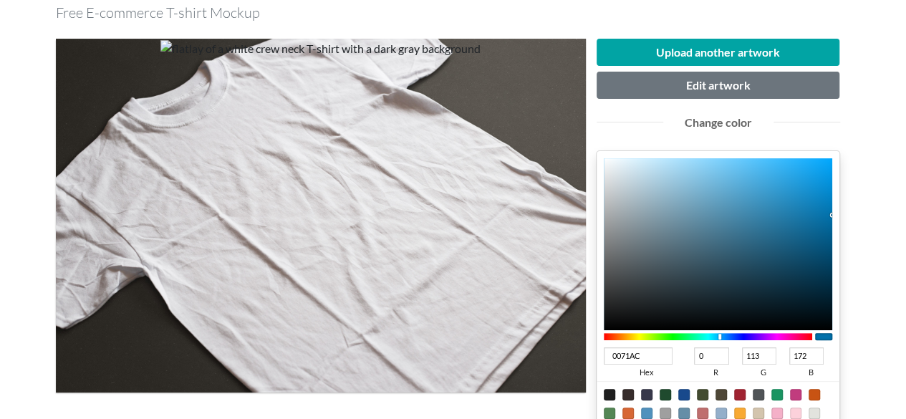
type input "AC1000"
type input "172"
type input "16"
type input "0"
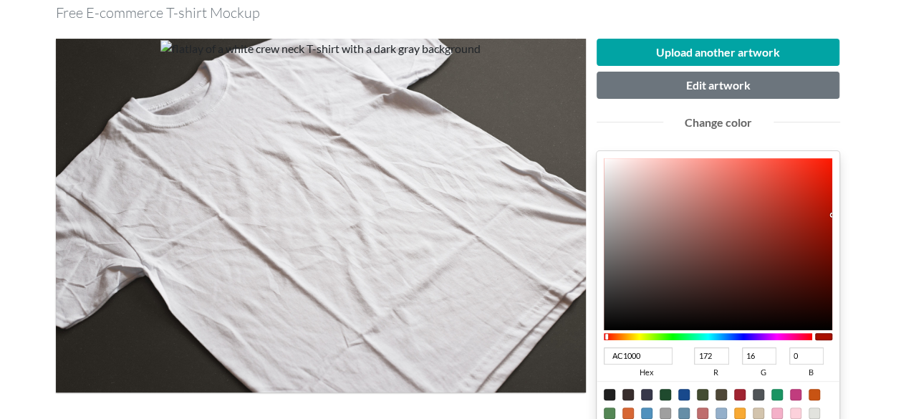
type input "AC0D00"
type input "13"
click at [606, 339] on div at bounding box center [708, 336] width 209 height 13
type input "DC1606"
type input "220"
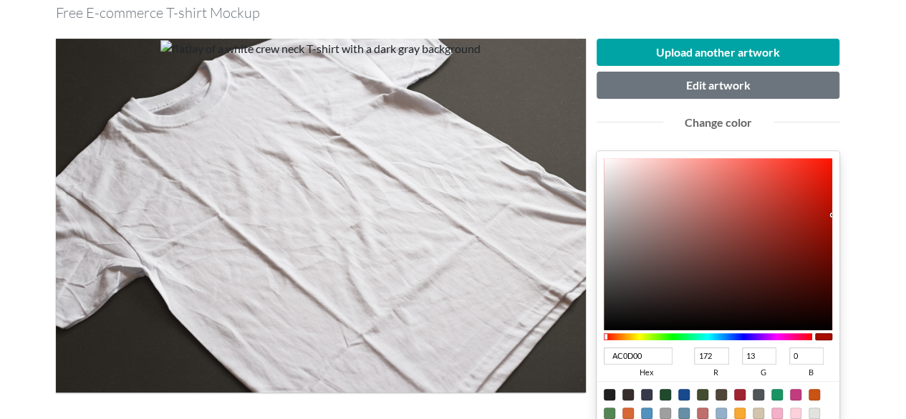
type input "22"
type input "6"
type input "DE1606"
type input "222"
type input "E01606"
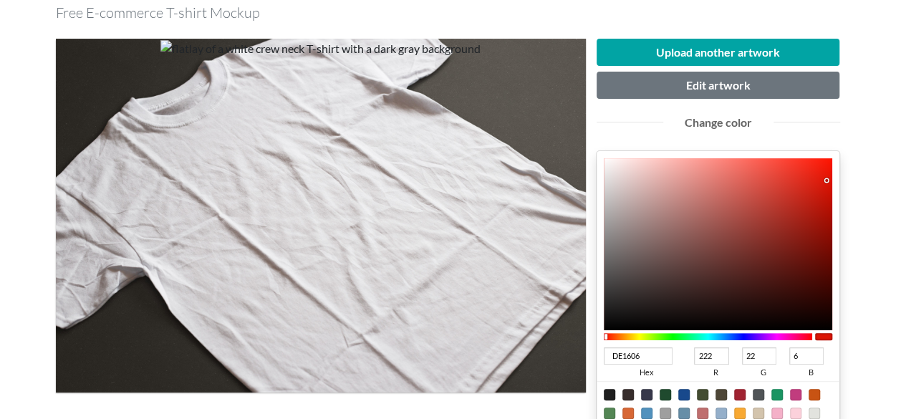
type input "224"
type input "E91302"
type input "233"
type input "19"
type input "2"
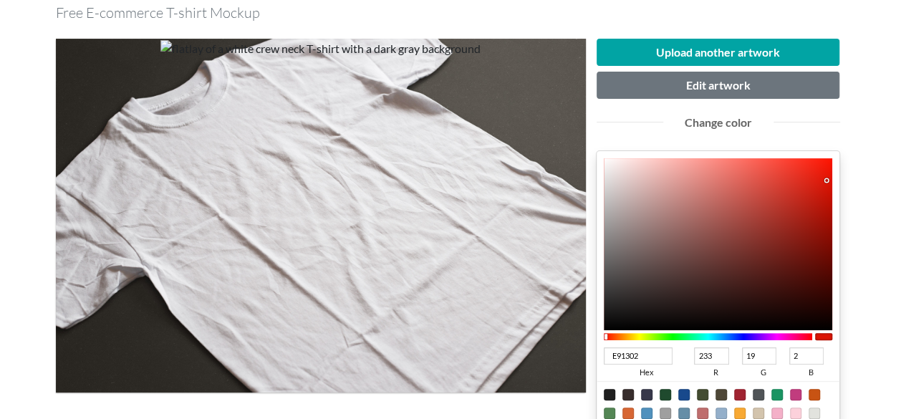
type input "EE1200"
type input "238"
type input "18"
type input "0"
type input "ED1200"
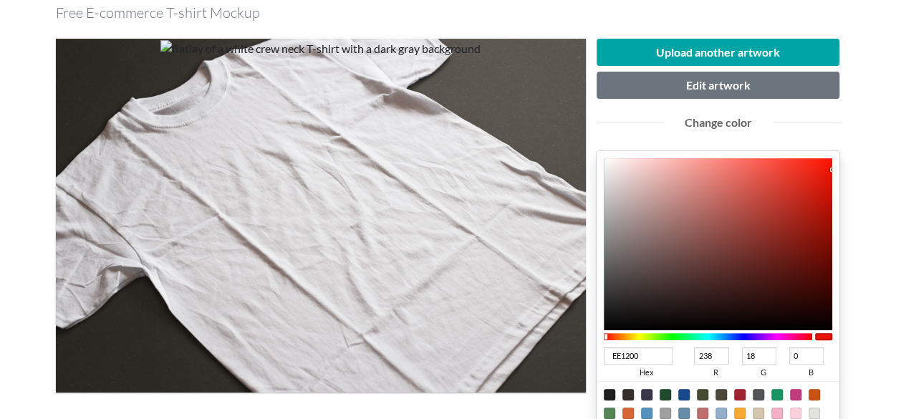
type input "237"
type input "DC1100"
type input "220"
type input "17"
type input "C00F00"
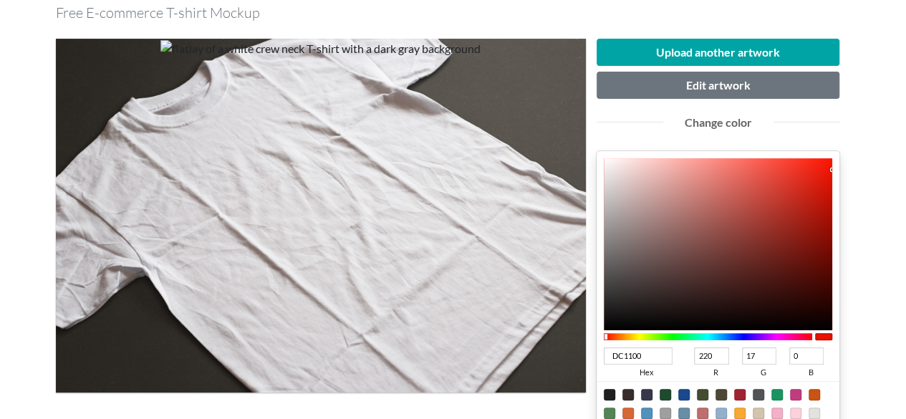
type input "192"
type input "15"
drag, startPoint x: 826, startPoint y: 181, endPoint x: 835, endPoint y: 200, distance: 20.5
click at [835, 200] on div "C00F00 hex 192 r 15 g 0 b 100 a" at bounding box center [717, 298] width 243 height 294
click at [819, 337] on div at bounding box center [823, 336] width 17 height 7
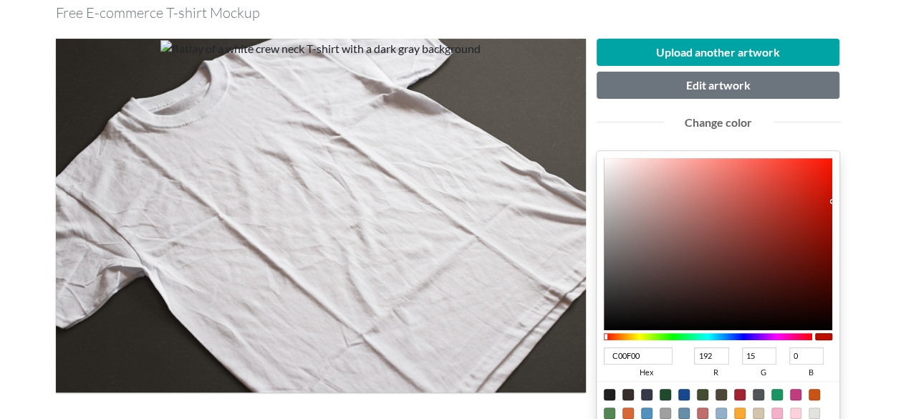
click at [819, 336] on div at bounding box center [823, 336] width 17 height 7
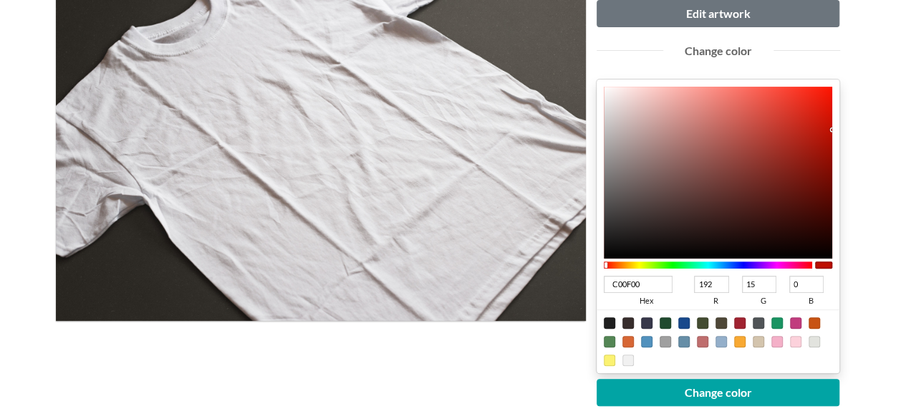
click at [739, 317] on div at bounding box center [739, 322] width 11 height 11
type input "A02331"
type input "160"
type input "35"
type input "49"
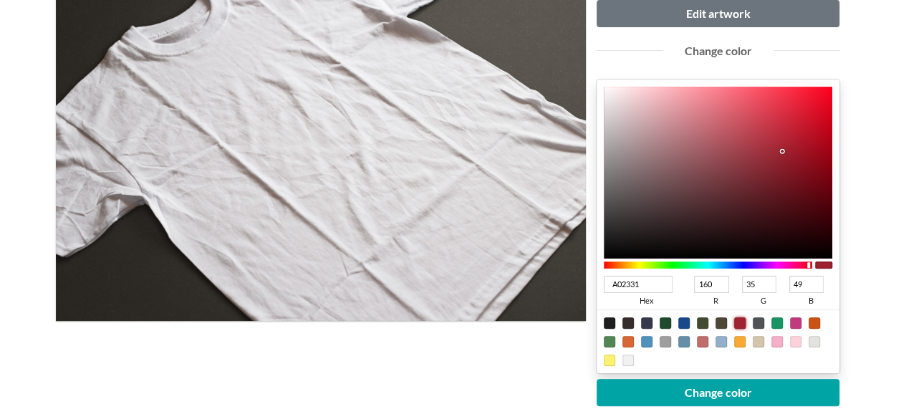
type input "B70418"
type input "183"
type input "4"
type input "24"
type input "B00216"
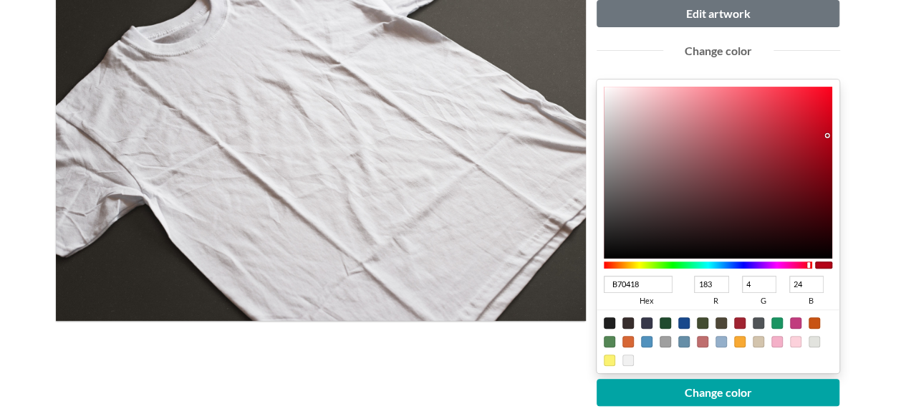
type input "176"
type input "2"
type input "22"
type input "A50013"
type input "165"
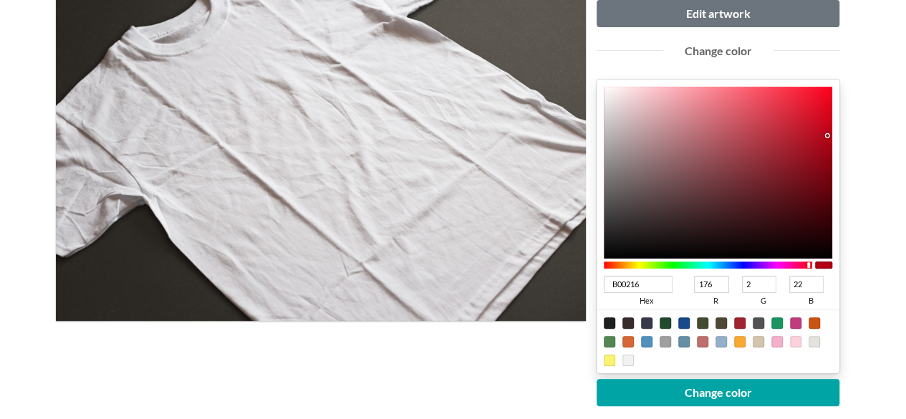
type input "0"
type input "19"
type input "A20013"
type input "162"
type input "A00013"
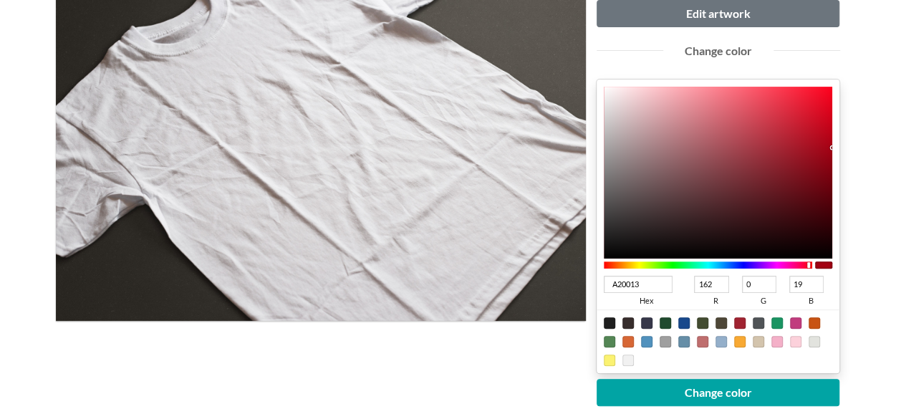
type input "160"
type input "9C0013"
type input "156"
type input "940012"
type input "148"
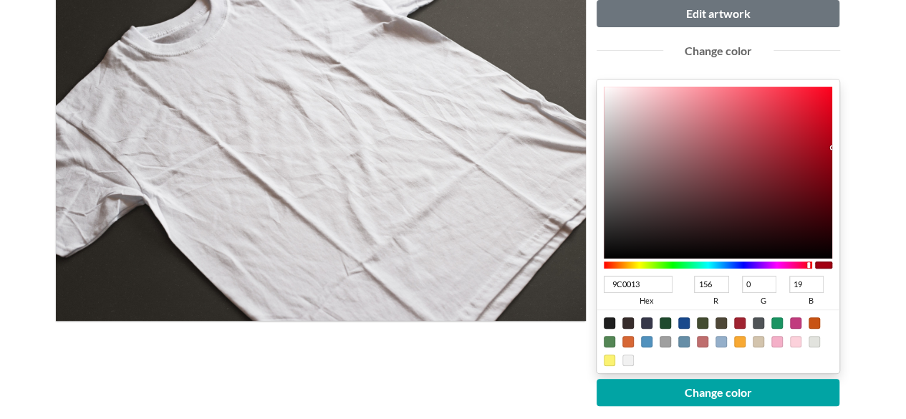
type input "18"
type input "920012"
type input "146"
drag, startPoint x: 827, startPoint y: 134, endPoint x: 838, endPoint y: 159, distance: 27.3
click at [838, 159] on div "920012 hex 146 r 0 g 18 b 100 a" at bounding box center [717, 226] width 243 height 294
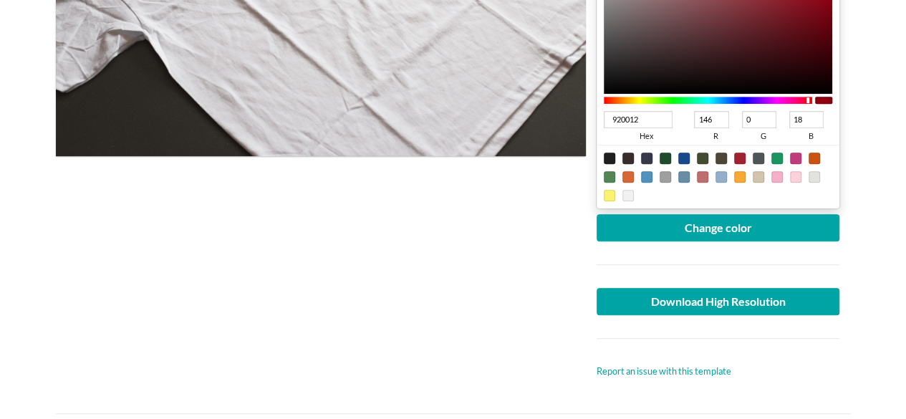
scroll to position [358, 0]
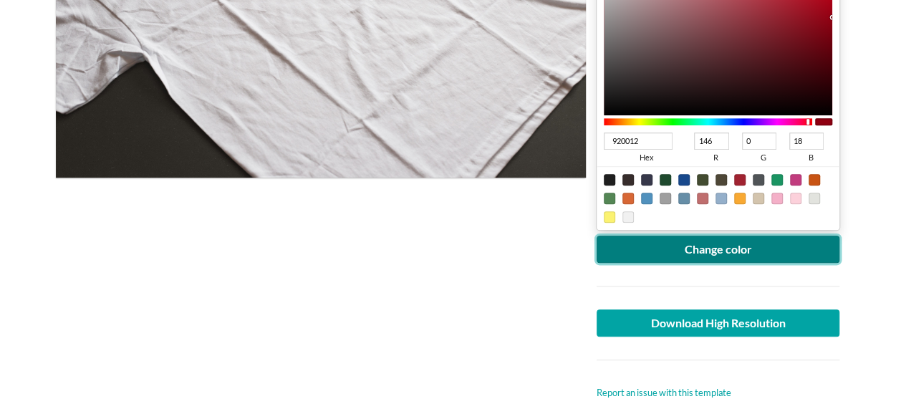
click at [731, 247] on button "Change color" at bounding box center [717, 249] width 243 height 27
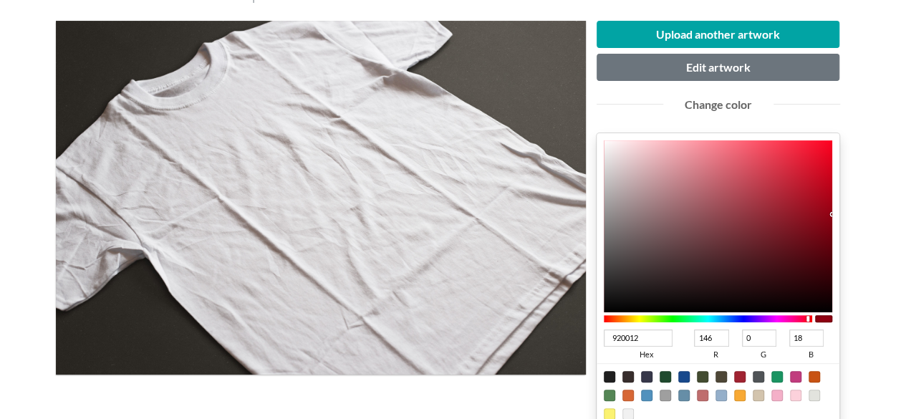
scroll to position [143, 0]
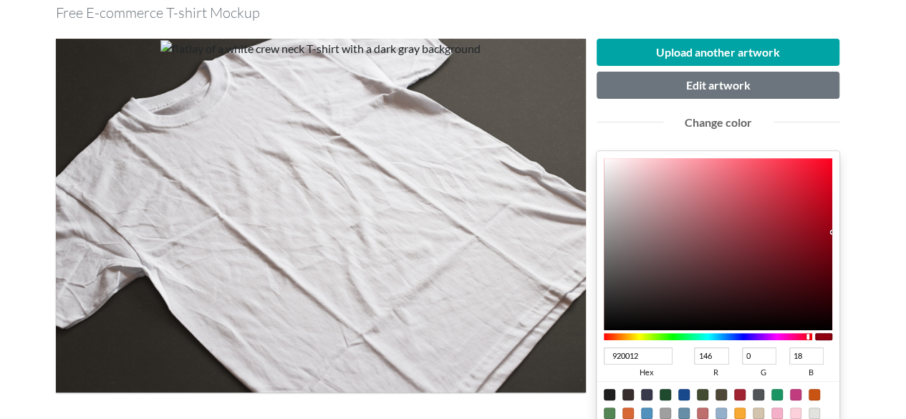
type input "D70A23"
type input "215"
type input "10"
type input "35"
click at [822, 184] on div at bounding box center [718, 244] width 229 height 172
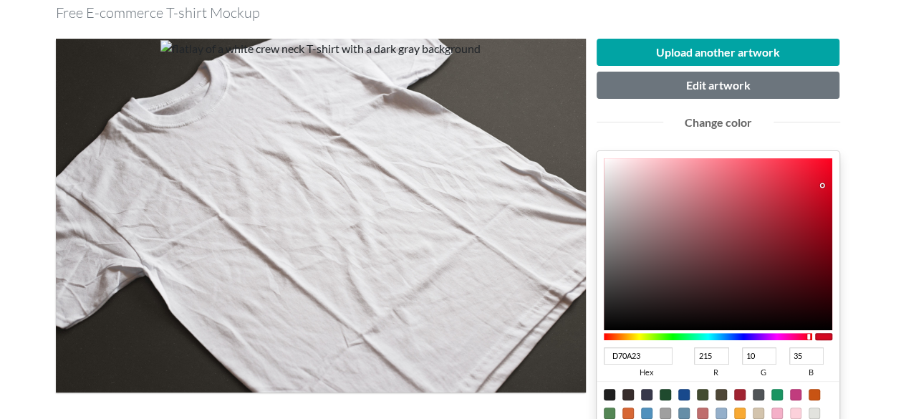
click at [835, 204] on div "D70A23 hex 215 r 10 g 35 b 100 a" at bounding box center [717, 298] width 243 height 294
type input "B9041A"
type input "185"
type input "4"
type input "26"
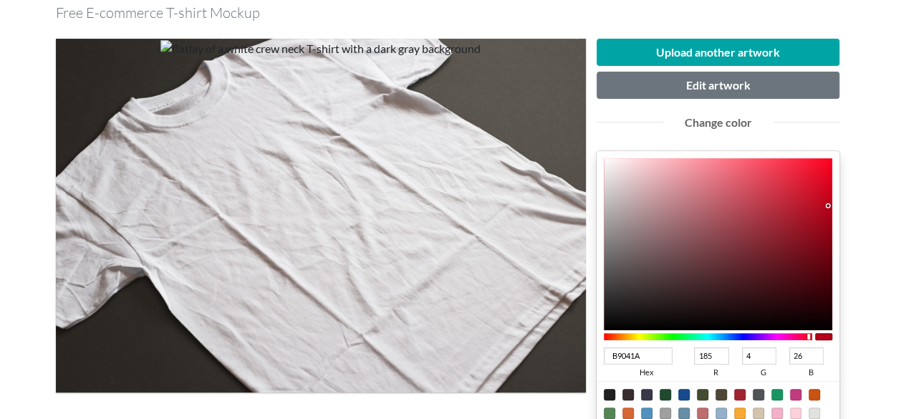
click at [828, 205] on div at bounding box center [718, 244] width 229 height 172
type input "C5061E"
type input "197"
type input "6"
type input "30"
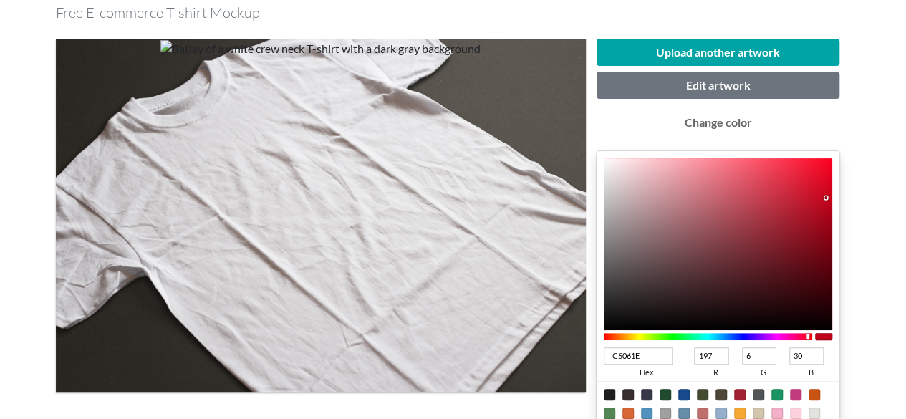
type input "C6061E"
type input "198"
type input "C6041C"
type input "4"
type input "28"
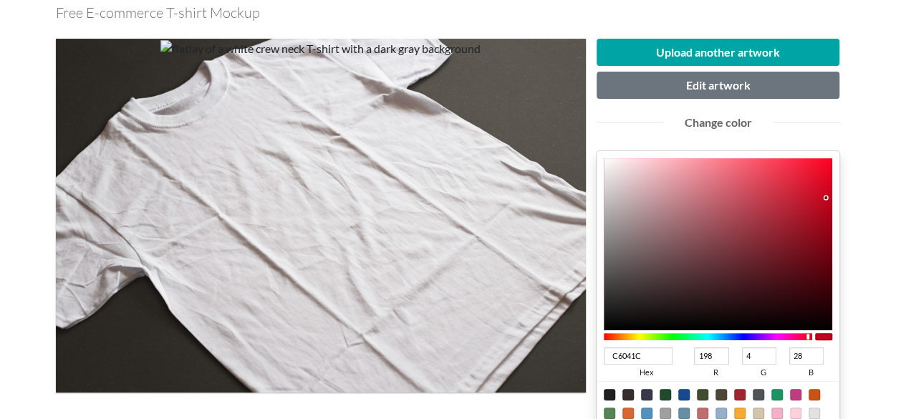
type input "C6031B"
type input "3"
type input "27"
type input "C40119"
type input "196"
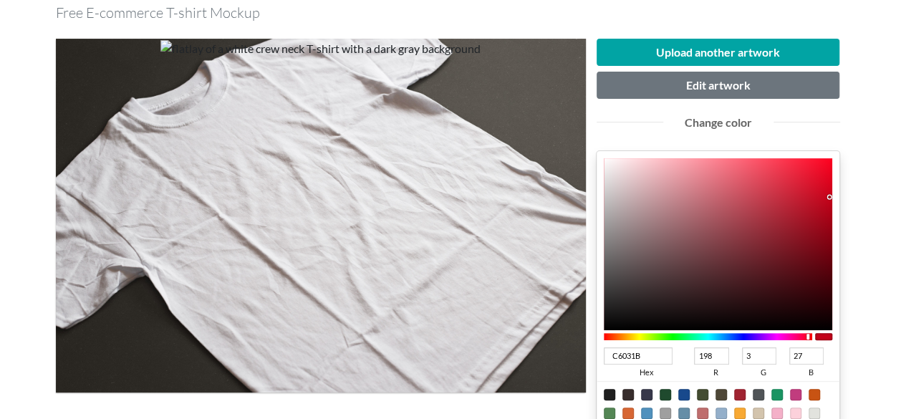
type input "1"
type input "25"
click at [831, 197] on div at bounding box center [718, 244] width 229 height 172
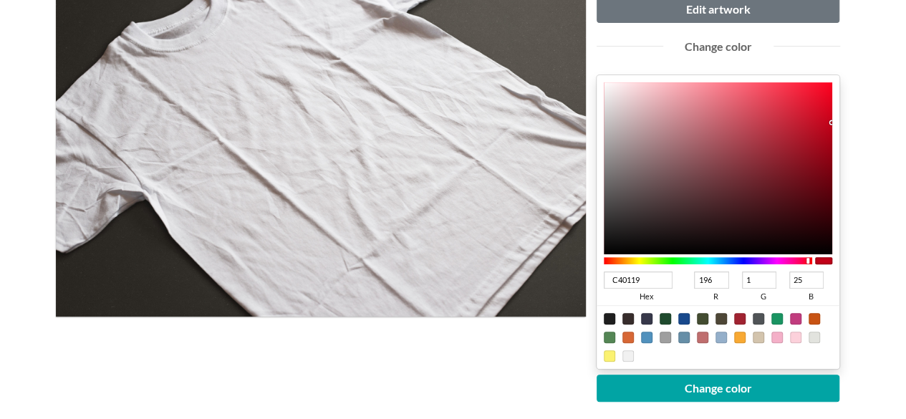
scroll to position [286, 0]
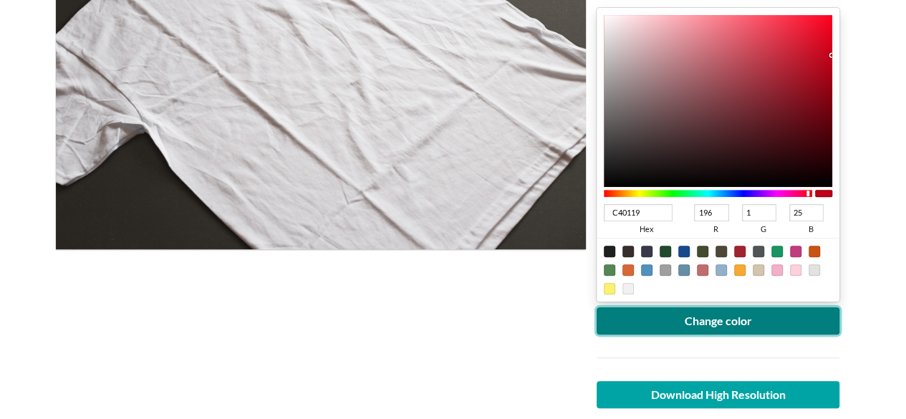
click at [713, 321] on button "Change color" at bounding box center [717, 320] width 243 height 27
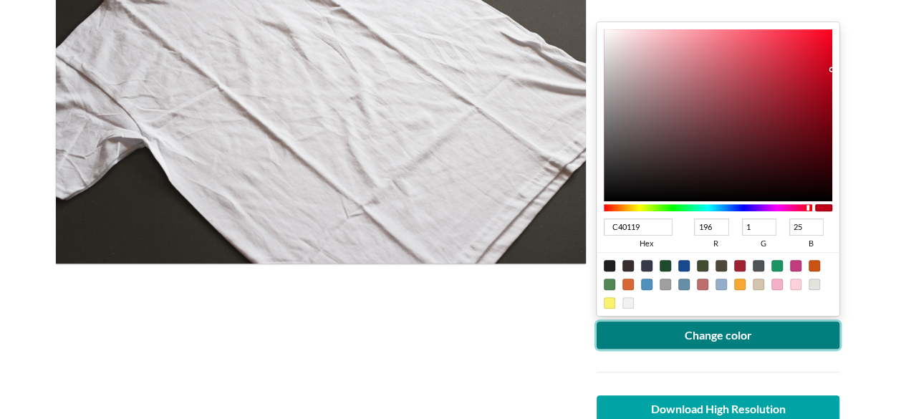
scroll to position [358, 0]
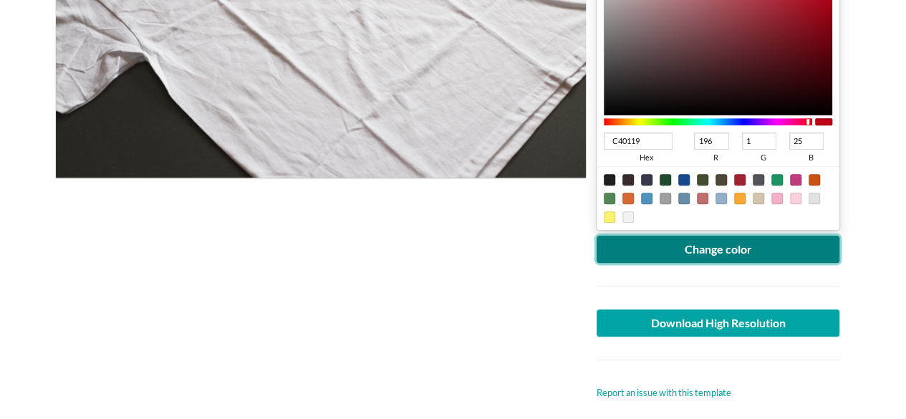
click at [680, 246] on button "Change color" at bounding box center [717, 249] width 243 height 27
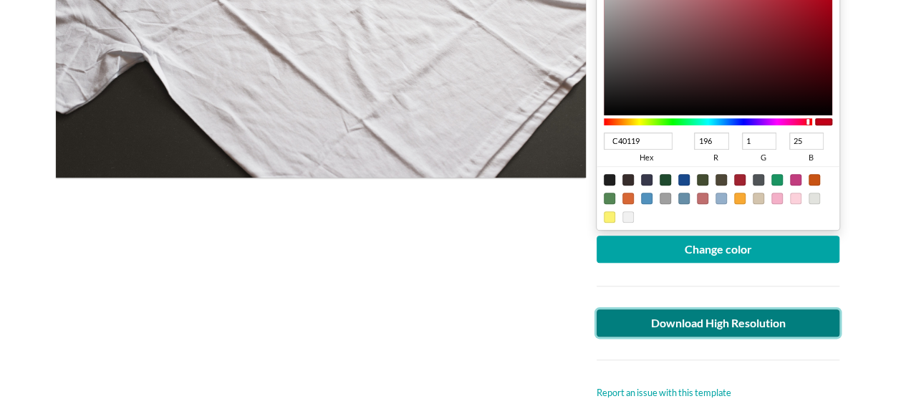
click at [649, 328] on link "Download High Resolution" at bounding box center [717, 322] width 243 height 27
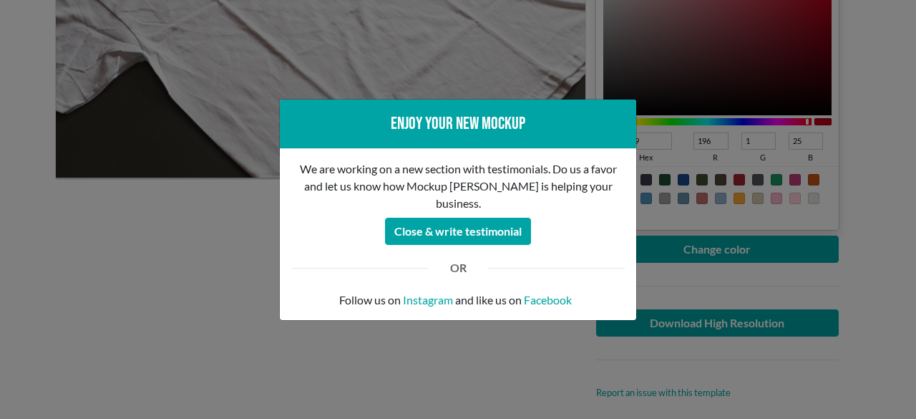
click at [14, 216] on div "Enjoy your new mockup We are working on a new section with testimonials. Do us …" at bounding box center [458, 209] width 916 height 419
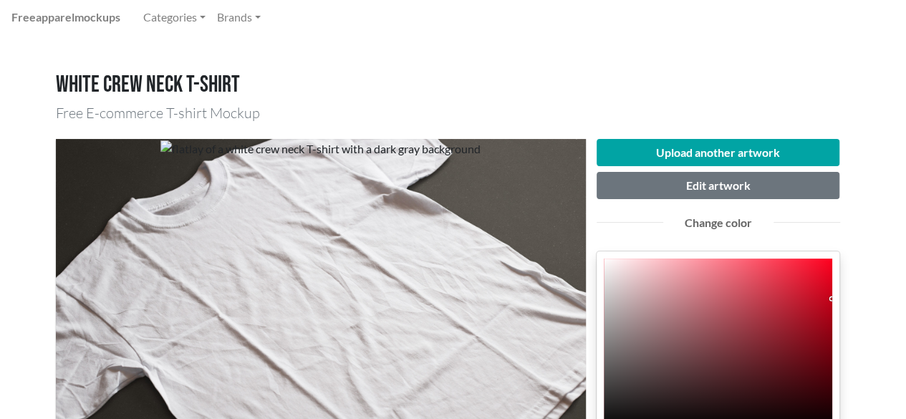
scroll to position [0, 0]
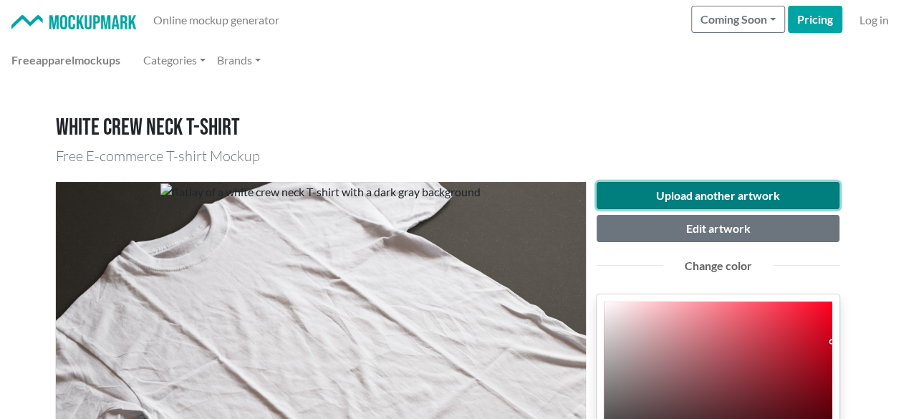
click at [660, 190] on button "Upload another artwork" at bounding box center [717, 195] width 243 height 27
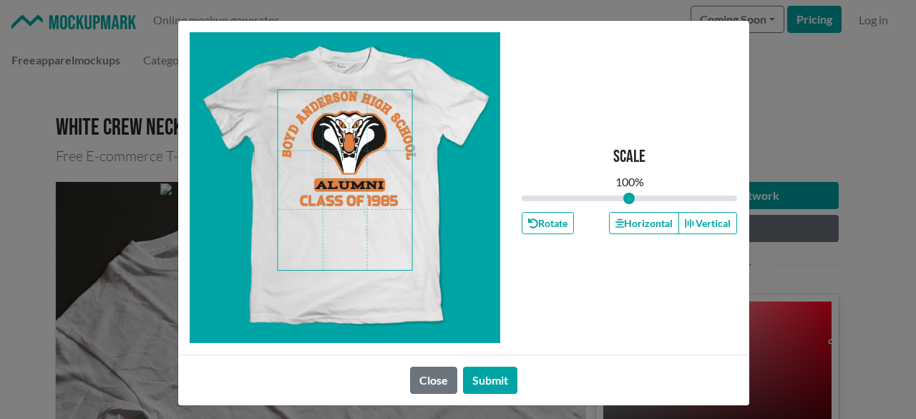
click at [367, 205] on span at bounding box center [345, 180] width 135 height 180
click at [630, 221] on button "Horizontal" at bounding box center [644, 223] width 70 height 22
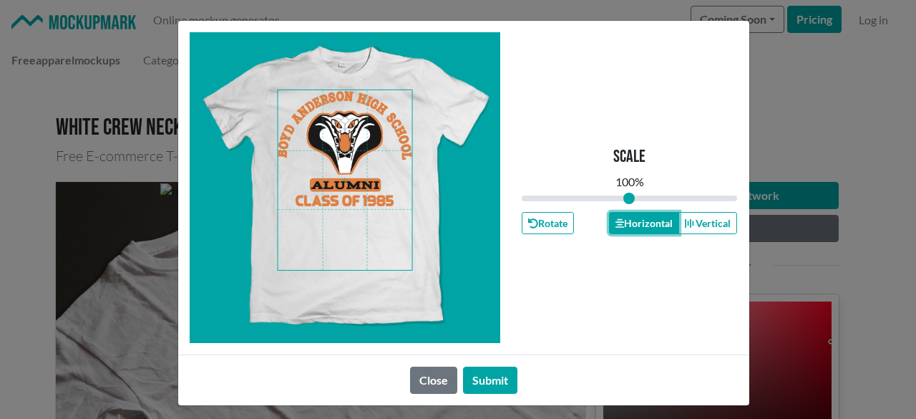
click at [629, 221] on button "Horizontal" at bounding box center [644, 223] width 70 height 22
click at [498, 376] on button "Submit" at bounding box center [490, 380] width 54 height 27
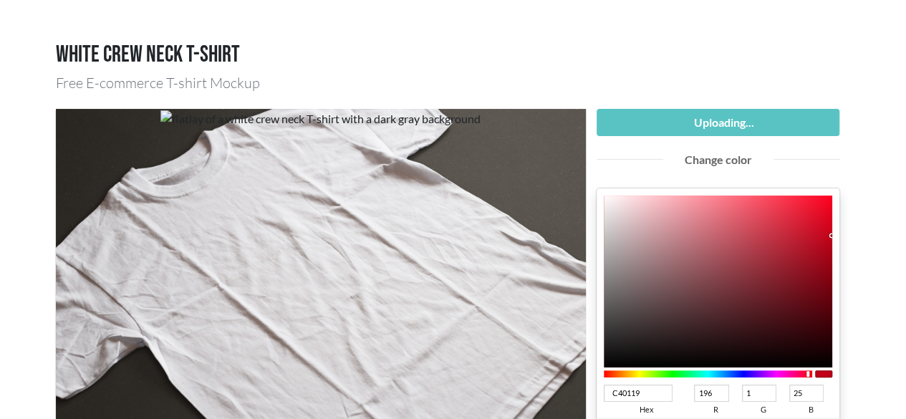
scroll to position [143, 0]
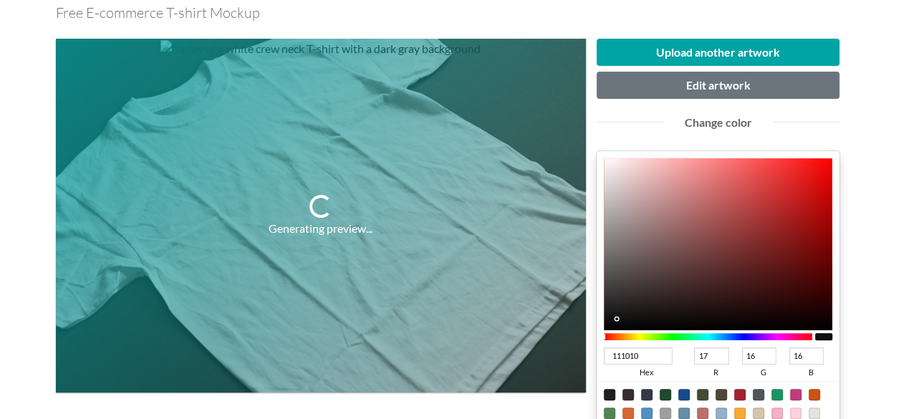
type input "111010"
type input "17"
type input "16"
type input "050505"
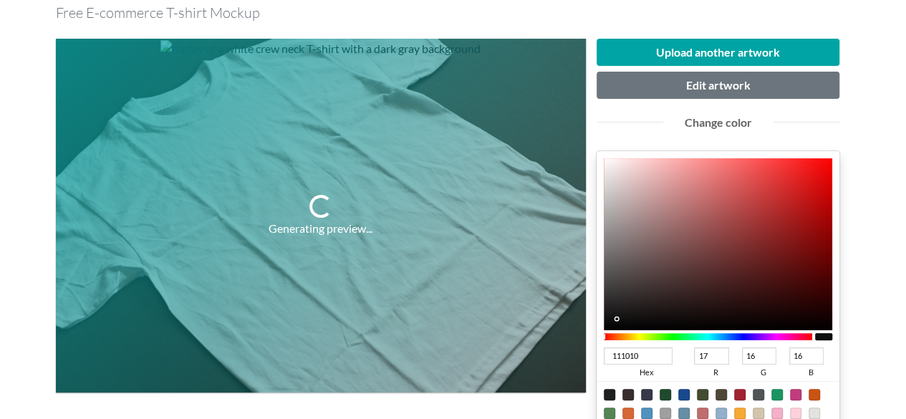
type input "5"
type input "000000"
type input "0"
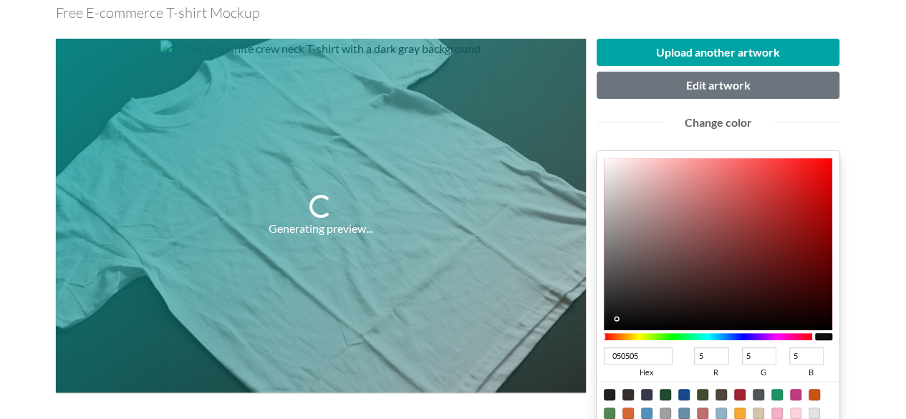
type input "0"
drag, startPoint x: 614, startPoint y: 318, endPoint x: 599, endPoint y: 334, distance: 22.3
click at [599, 334] on div "000000 hex 0 r 0 g 0 b 100 a" at bounding box center [717, 298] width 243 height 294
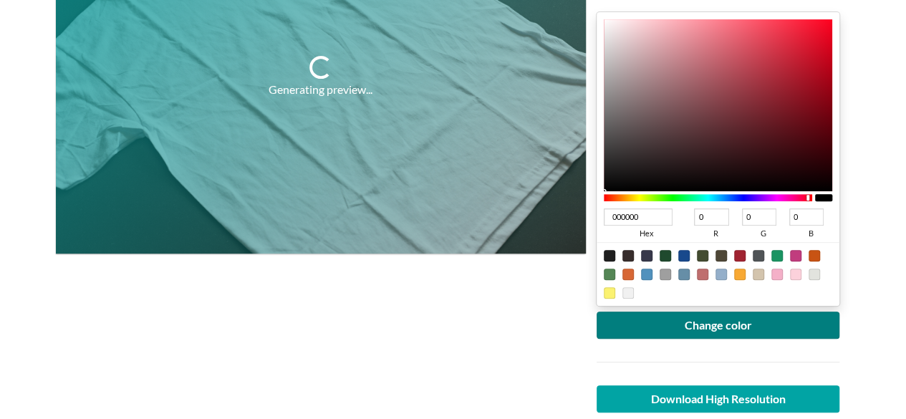
scroll to position [286, 0]
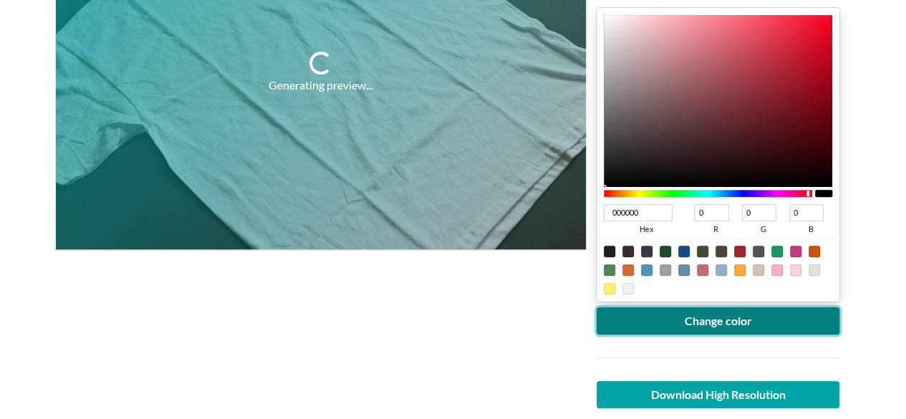
click at [636, 317] on button "Change color" at bounding box center [717, 320] width 243 height 27
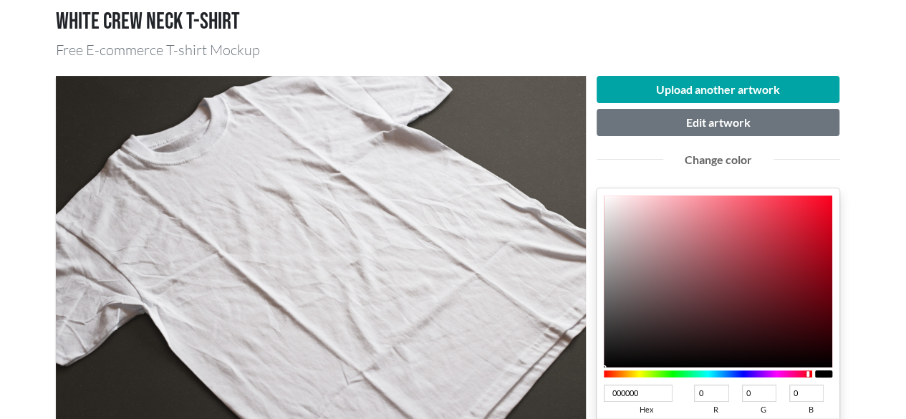
scroll to position [215, 0]
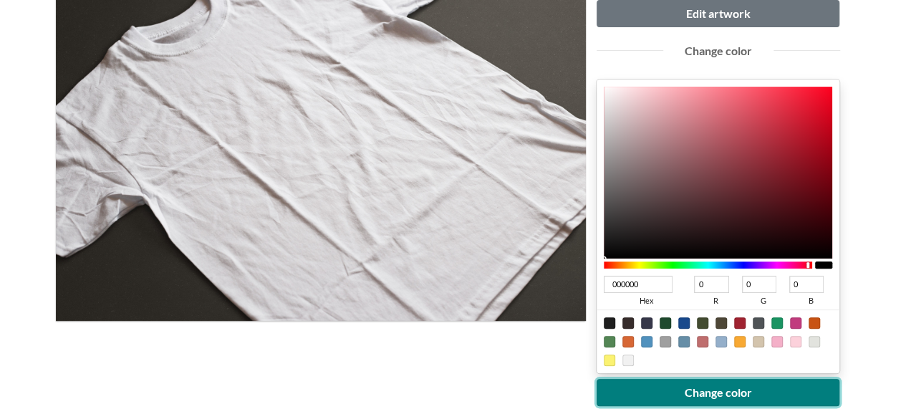
click at [673, 393] on button "Change color" at bounding box center [717, 392] width 243 height 27
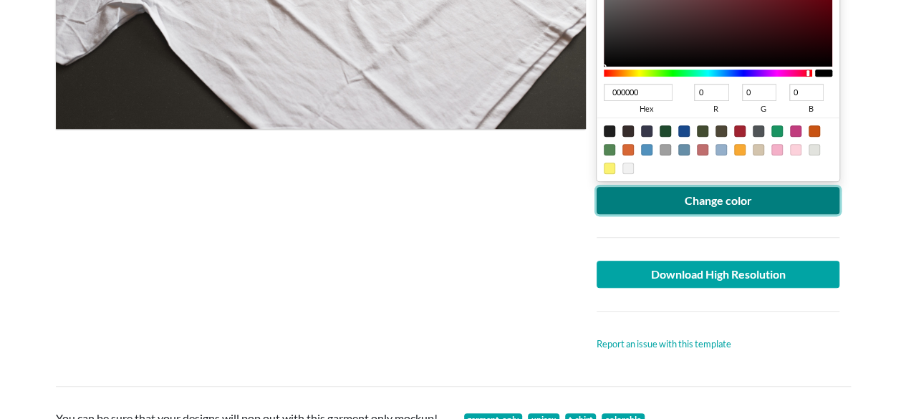
scroll to position [430, 0]
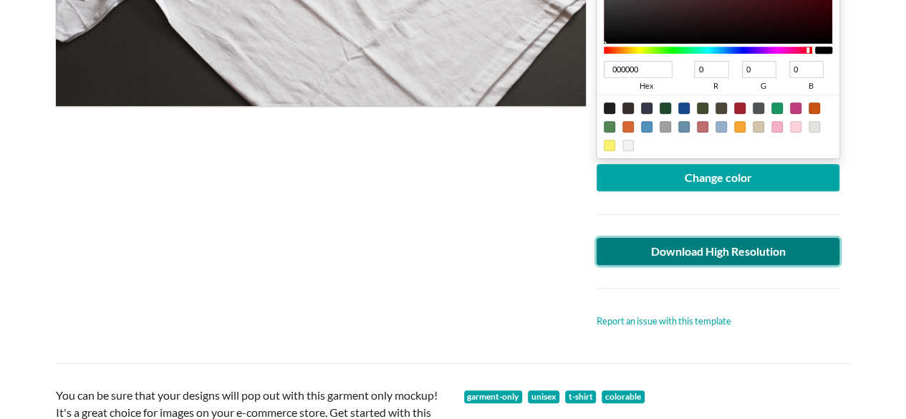
click at [663, 248] on link "Download High Resolution" at bounding box center [717, 251] width 243 height 27
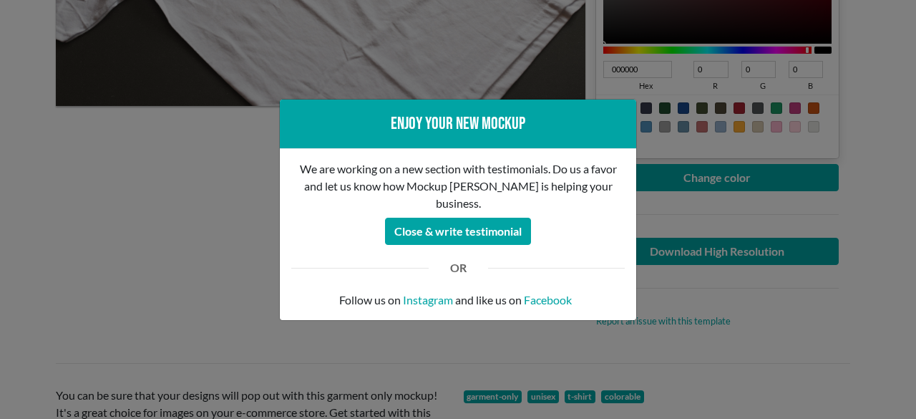
click at [107, 261] on div "Enjoy your new mockup We are working on a new section with testimonials. Do us …" at bounding box center [458, 209] width 916 height 419
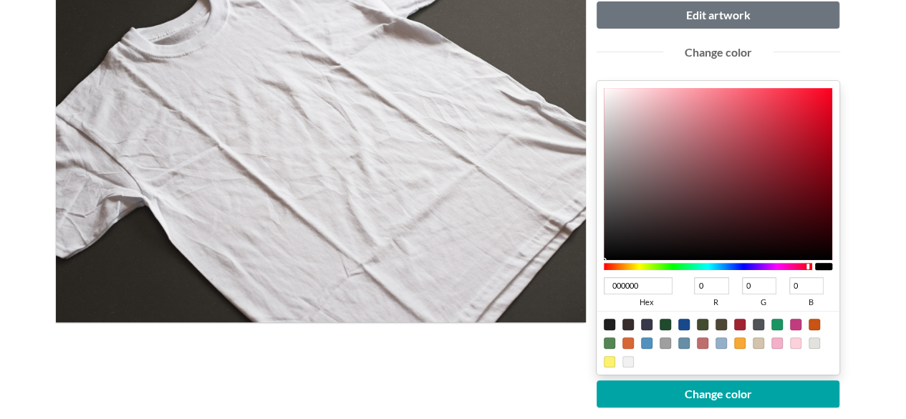
scroll to position [0, 0]
